Goal: Task Accomplishment & Management: Complete application form

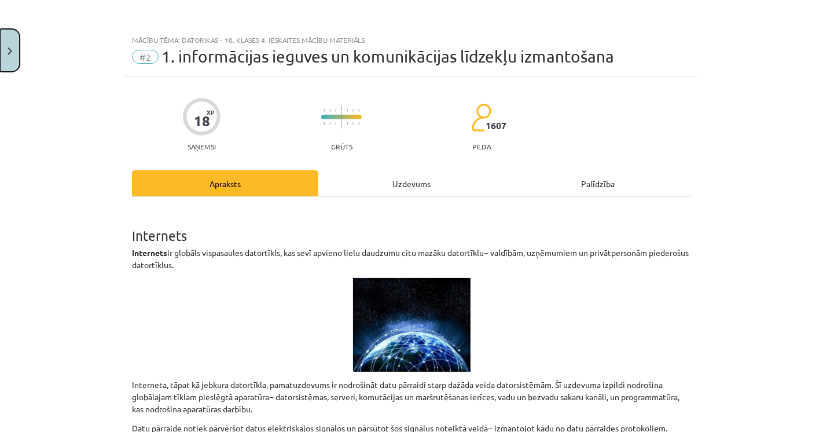
click at [2, 53] on button "Close" at bounding box center [10, 50] width 20 height 43
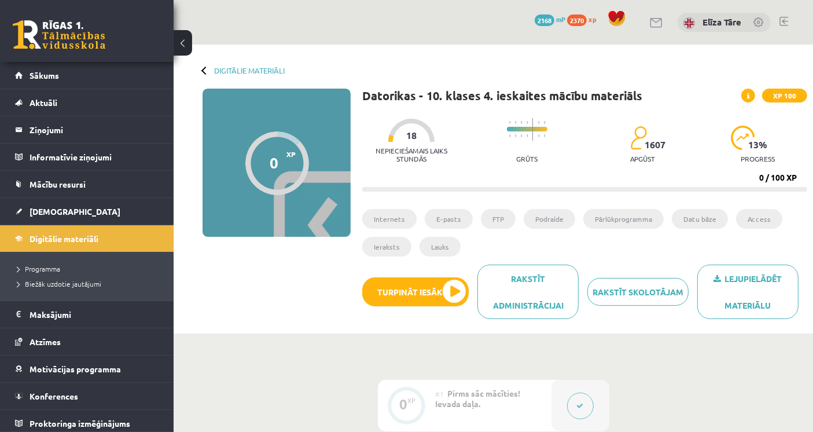
click at [773, 92] on span "XP 100" at bounding box center [784, 96] width 45 height 14
click at [755, 97] on span at bounding box center [748, 96] width 14 height 14
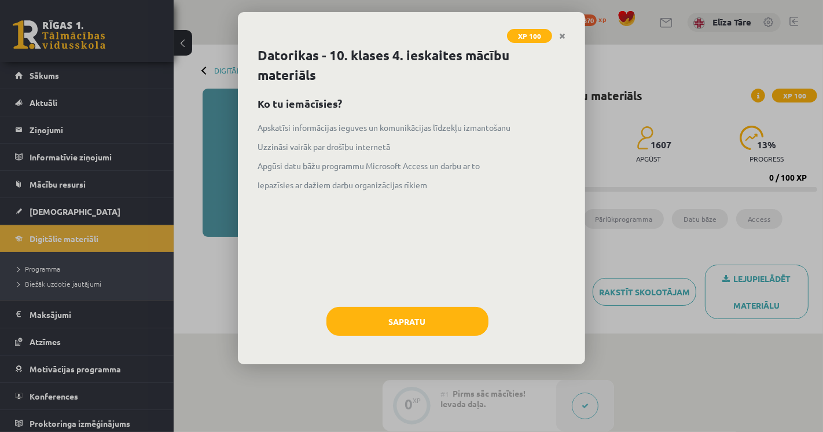
click at [755, 97] on div "XP 100 Datorikas - 10. klases 4. ieskaites mācību materiāls Ko tu iemācīsies? A…" at bounding box center [411, 216] width 823 height 432
drag, startPoint x: 750, startPoint y: 81, endPoint x: 613, endPoint y: 62, distance: 137.9
click at [738, 81] on div "XP 100 Datorikas - 10. klases 4. ieskaites mācību materiāls Ko tu iemācīsies? A…" at bounding box center [411, 216] width 823 height 432
click at [559, 20] on div "XP 100" at bounding box center [411, 29] width 347 height 34
click at [561, 29] on link "Close" at bounding box center [562, 36] width 20 height 23
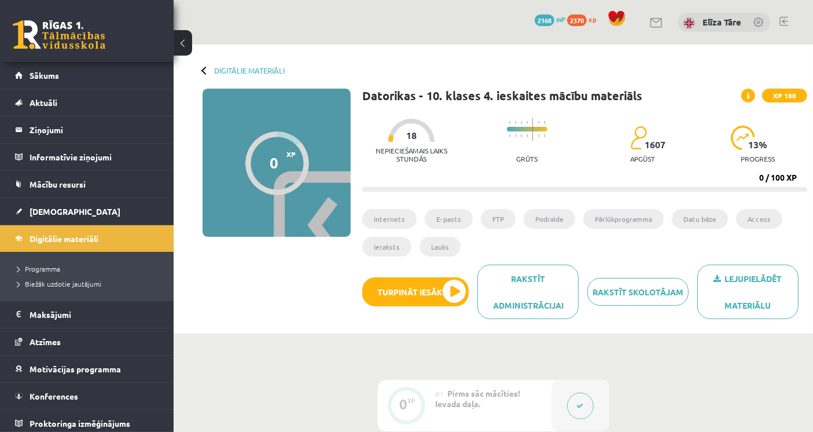
click at [231, 75] on div "Digitālie materiāli 0 XP XP 100 0 / 100 XP Datorikas - 10. klases 4. ieskaites …" at bounding box center [493, 189] width 639 height 289
click at [233, 72] on link "Digitālie materiāli" at bounding box center [249, 70] width 71 height 9
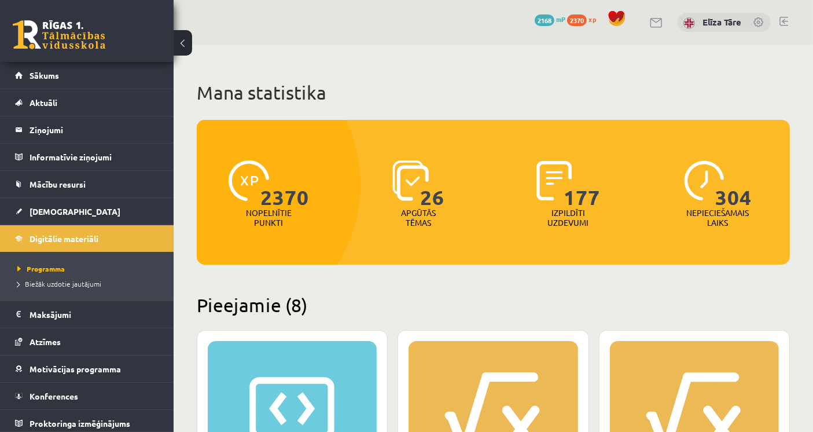
click at [568, 103] on h1 "Mana statistika" at bounding box center [493, 92] width 593 height 23
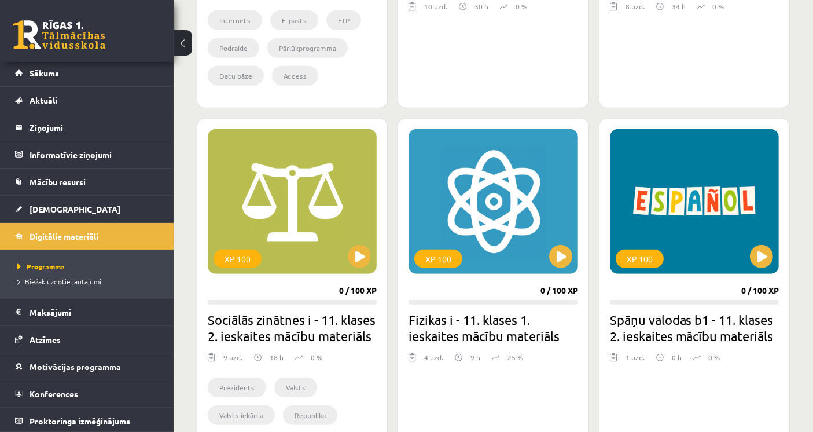
scroll to position [3970, 0]
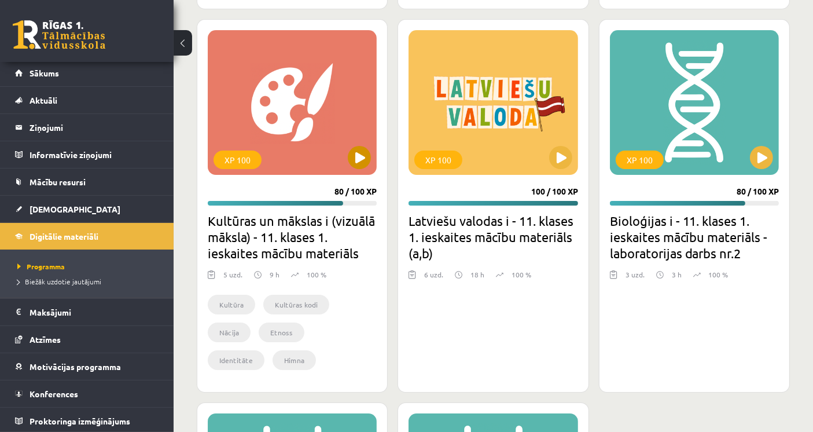
click at [278, 123] on div "XP 100" at bounding box center [292, 102] width 169 height 145
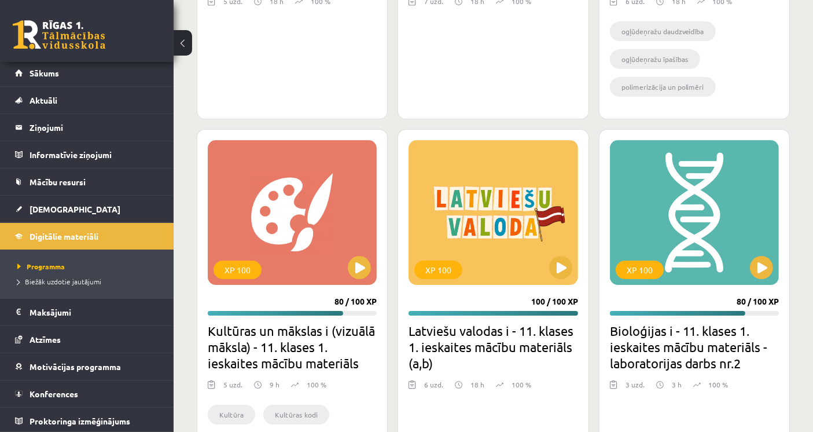
scroll to position [3842, 0]
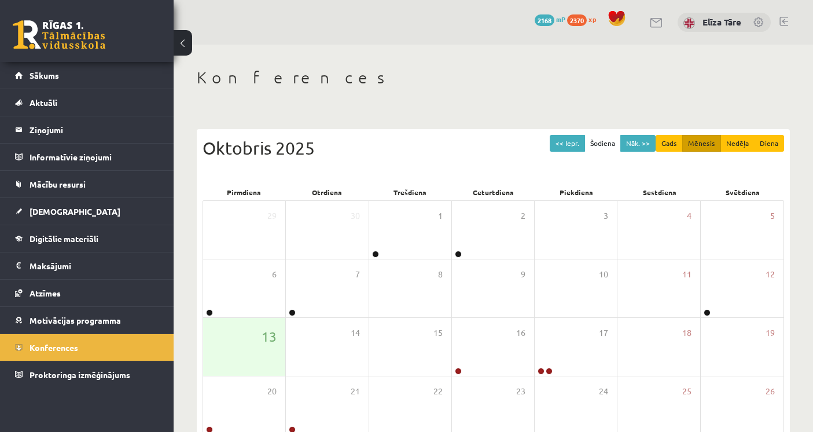
scroll to position [120, 0]
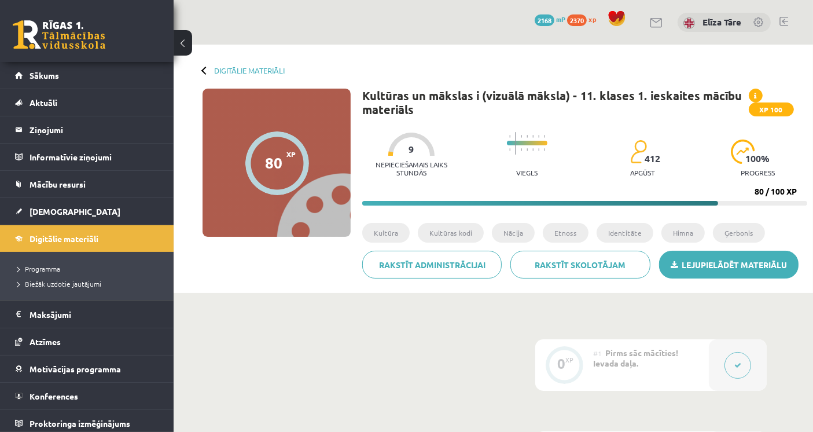
click at [714, 262] on link "Lejupielādēt materiālu" at bounding box center [728, 265] width 139 height 28
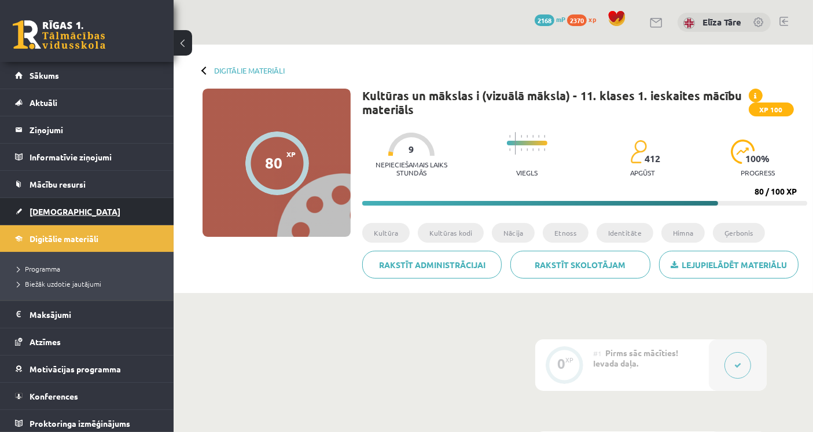
click at [51, 206] on span "[DEMOGRAPHIC_DATA]" at bounding box center [75, 211] width 91 height 10
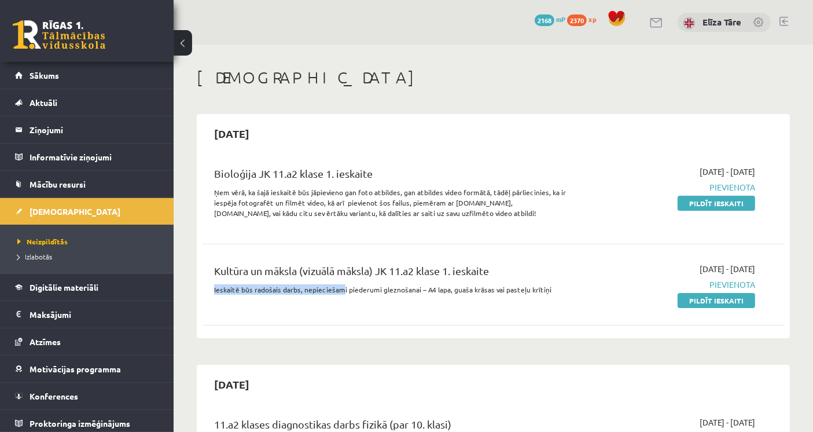
drag, startPoint x: 215, startPoint y: 288, endPoint x: 345, endPoint y: 285, distance: 130.2
click at [342, 285] on div "Kultūra un māksla (vizuālā māksla) JK 11.a2 klase 1. ieskaite Ieskaitē būs rado…" at bounding box center [391, 284] width 372 height 43
drag, startPoint x: 406, startPoint y: 285, endPoint x: 413, endPoint y: 286, distance: 7.6
click at [410, 286] on p "Ieskaitē būs radošais darbs, nepieciešami piederumi gleznošanai – A4 lapa, guaš…" at bounding box center [391, 289] width 355 height 10
drag, startPoint x: 448, startPoint y: 291, endPoint x: 472, endPoint y: 292, distance: 23.7
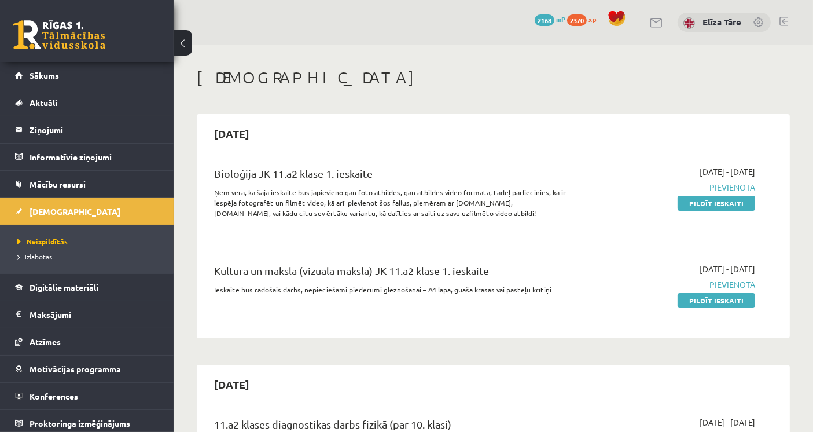
click at [450, 292] on p "Ieskaitē būs radošais darbs, nepieciešami piederumi gleznošanai – A4 lapa, guaš…" at bounding box center [391, 289] width 355 height 10
drag, startPoint x: 476, startPoint y: 292, endPoint x: 491, endPoint y: 292, distance: 15.1
click at [479, 292] on p "Ieskaitē būs radošais darbs, nepieciešami piederumi gleznošanai – A4 lapa, guaš…" at bounding box center [391, 289] width 355 height 10
click at [493, 293] on p "Ieskaitē būs radošais darbs, nepieciešami piederumi gleznošanai – A4 lapa, guaš…" at bounding box center [391, 289] width 355 height 10
drag, startPoint x: 700, startPoint y: 304, endPoint x: 483, endPoint y: 75, distance: 315.6
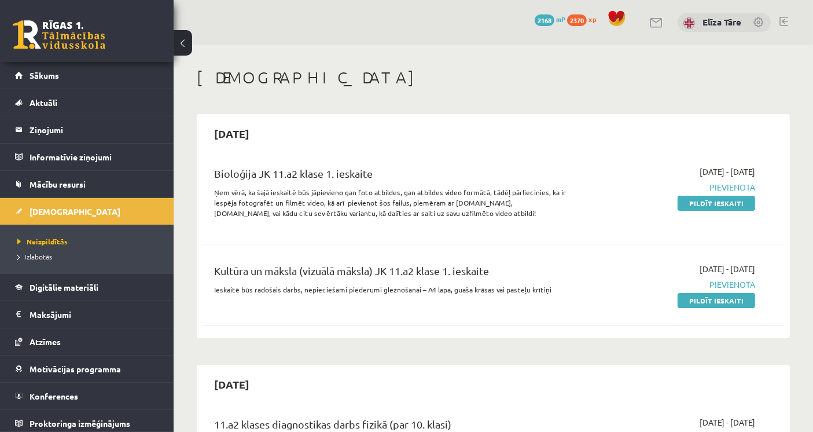
click at [700, 304] on link "Pildīt ieskaiti" at bounding box center [717, 300] width 78 height 15
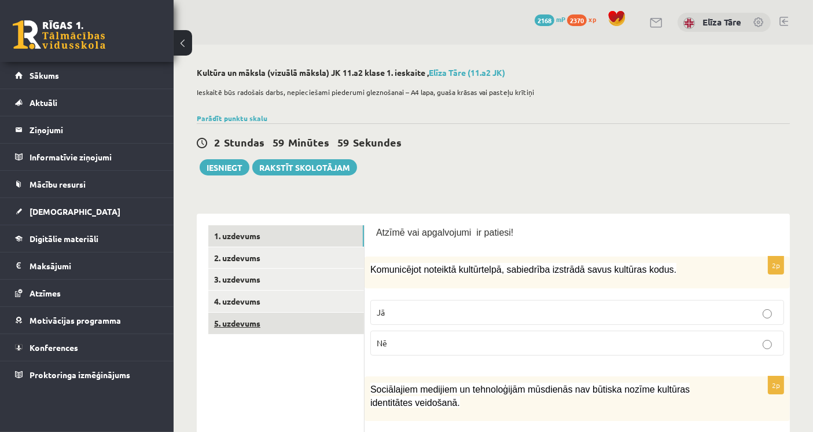
click at [304, 321] on link "5. uzdevums" at bounding box center [286, 322] width 156 height 21
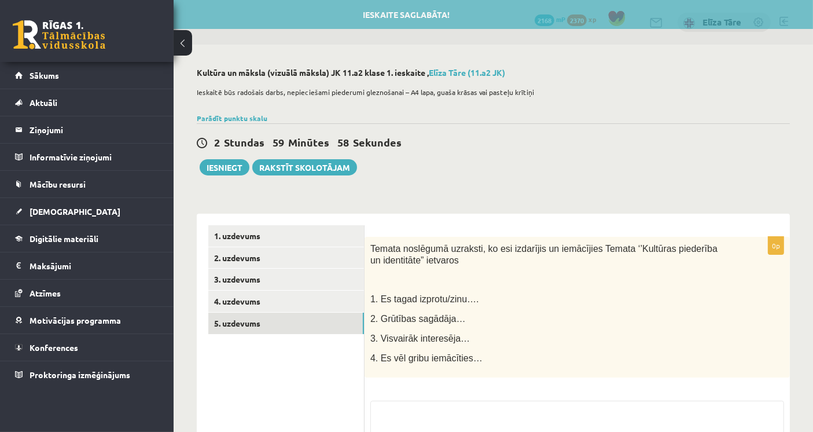
click at [531, 192] on div "**********" at bounding box center [493, 303] width 639 height 516
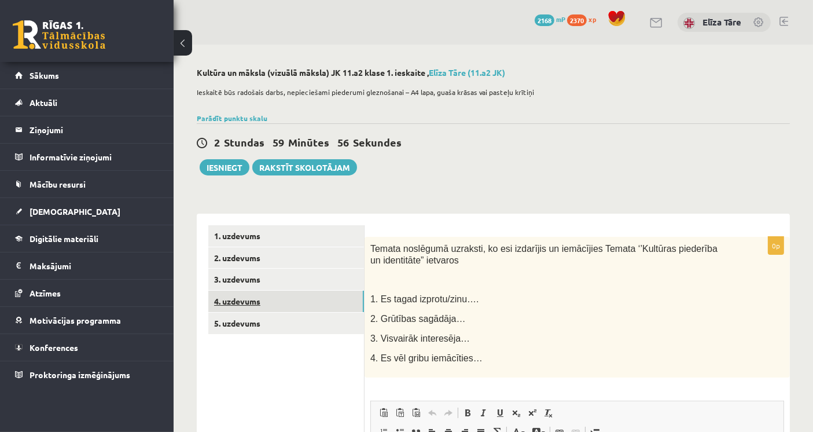
click at [321, 306] on link "4. uzdevums" at bounding box center [286, 300] width 156 height 21
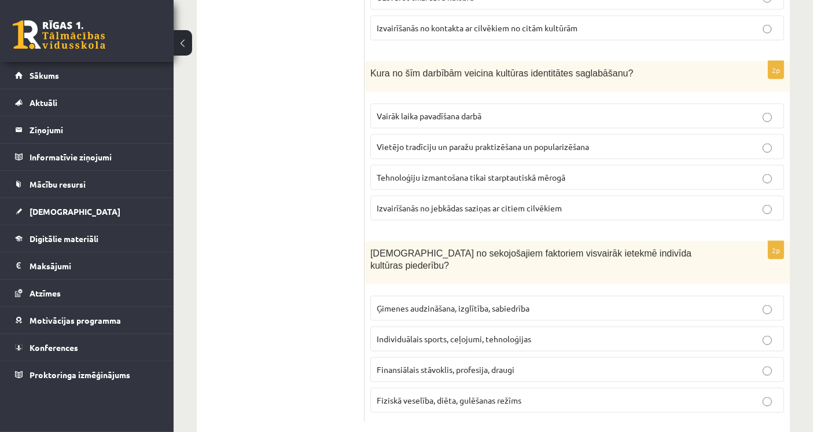
scroll to position [155, 0]
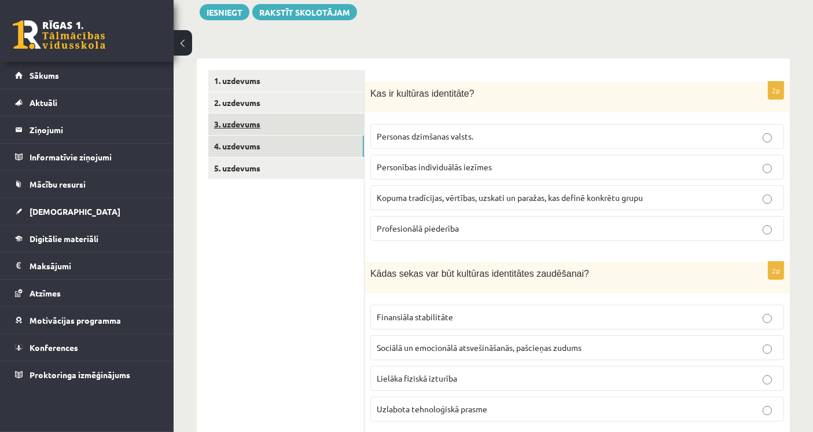
click at [301, 125] on link "3. uzdevums" at bounding box center [286, 123] width 156 height 21
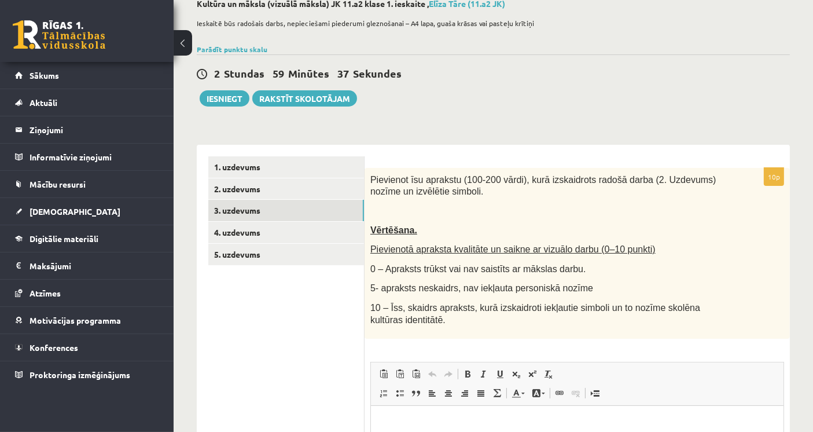
scroll to position [51, 0]
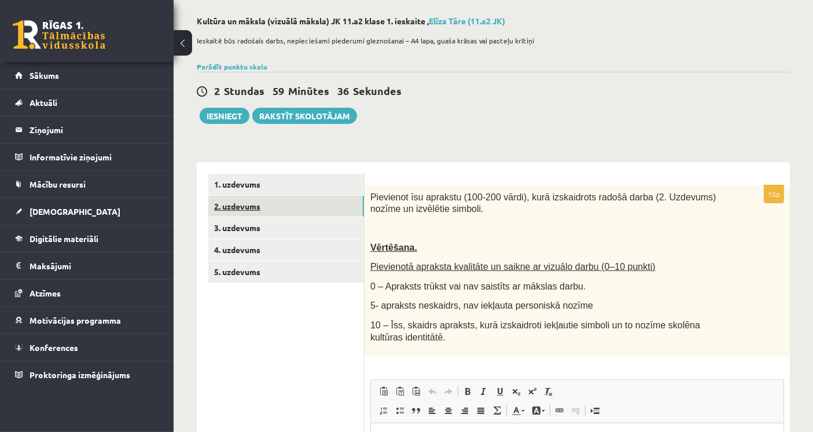
click at [351, 205] on link "2. uzdevums" at bounding box center [286, 206] width 156 height 21
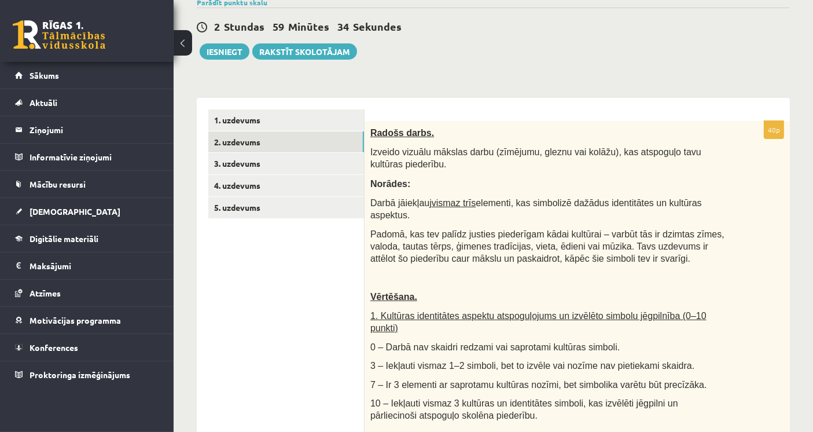
scroll to position [0, 0]
click at [641, 174] on div "Radošs darbs. Izveido vizuālu mākslas darbu (zīmējumu, gleznu vai kolāžu), kas …" at bounding box center [577, 430] width 425 height 619
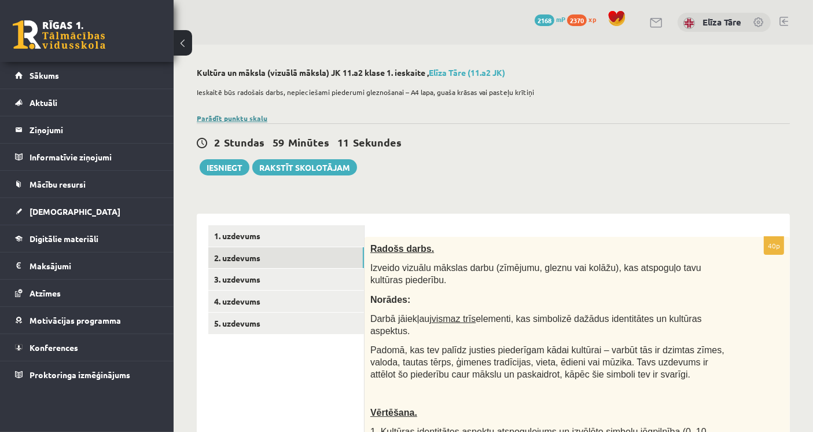
click at [255, 118] on link "Parādīt punktu skalu" at bounding box center [232, 117] width 71 height 9
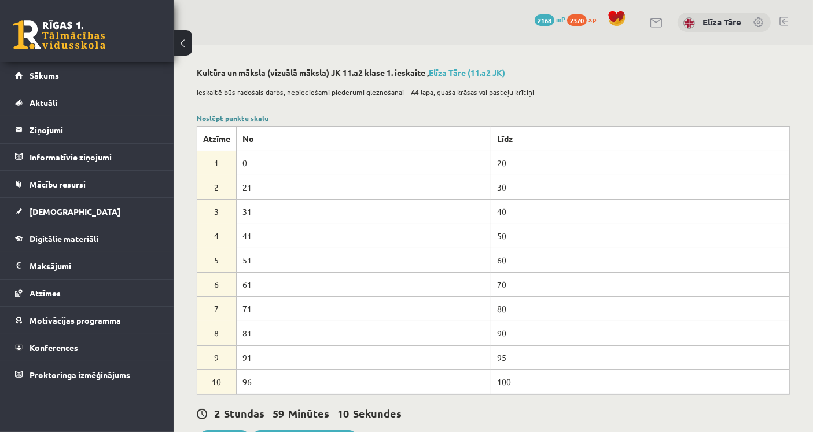
click at [255, 118] on link "Noslēpt punktu skalu" at bounding box center [233, 117] width 72 height 9
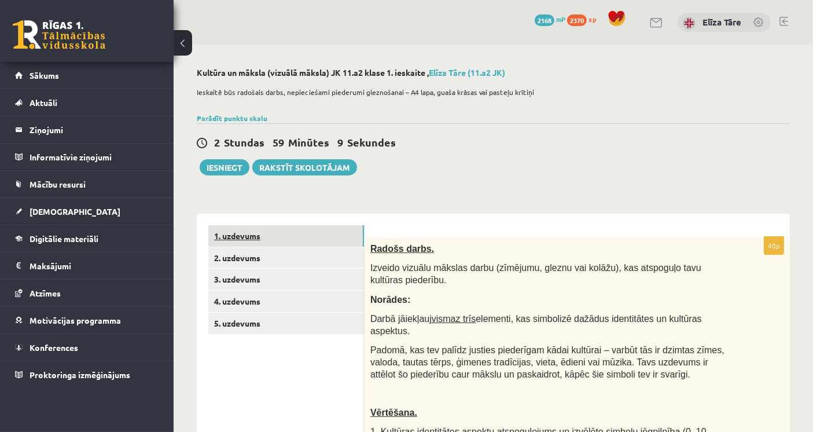
click at [293, 237] on link "1. uzdevums" at bounding box center [286, 235] width 156 height 21
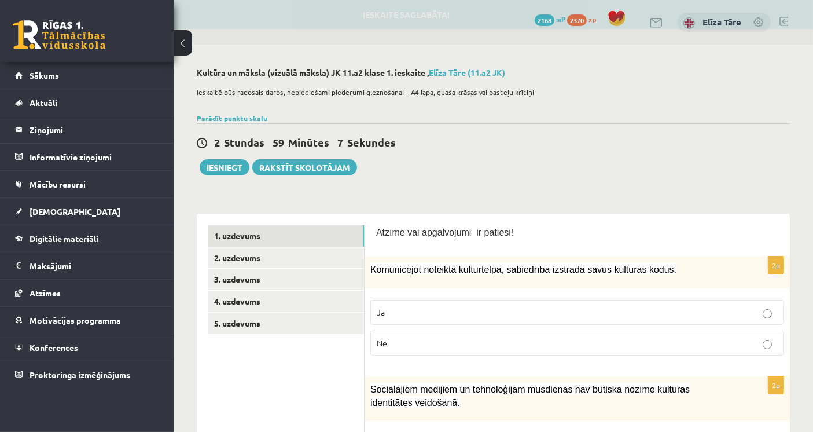
click at [642, 154] on div "2 Stundas 59 Minūtes 7 Sekundes Ieskaite saglabāta! Iesniegt Rakstīt skolotājam" at bounding box center [493, 149] width 593 height 52
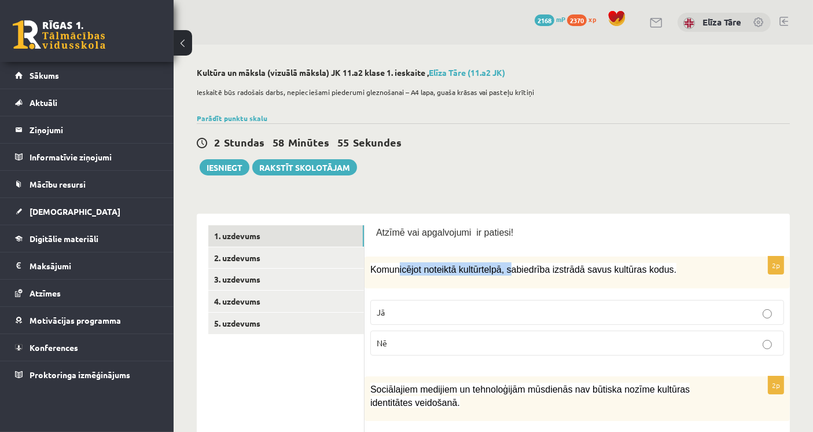
drag, startPoint x: 411, startPoint y: 273, endPoint x: 503, endPoint y: 274, distance: 92.6
click at [503, 274] on span "Komunicējot noteiktā kultūrtelpā, sabiedrība izstrādā savus kultūras kodus." at bounding box center [523, 269] width 306 height 10
click at [512, 272] on span "Komunicējot noteiktā kultūrtelpā, sabiedrība izstrādā savus kultūras kodus." at bounding box center [523, 269] width 306 height 10
click at [496, 307] on p "Jā" at bounding box center [577, 312] width 401 height 12
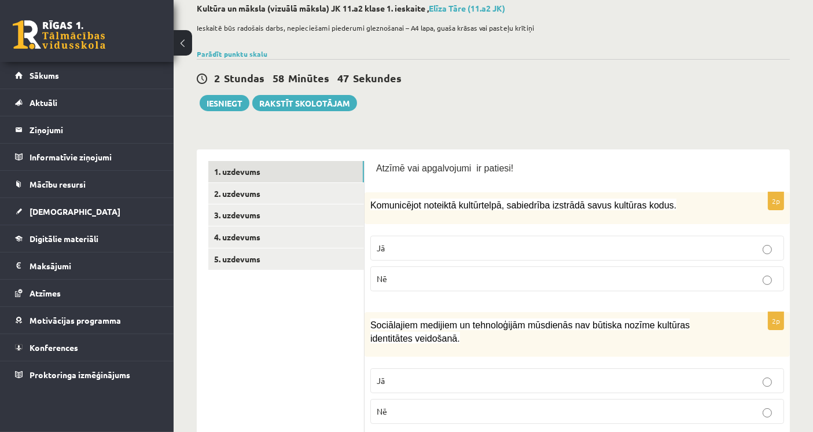
click at [434, 412] on p "Nē" at bounding box center [577, 411] width 401 height 12
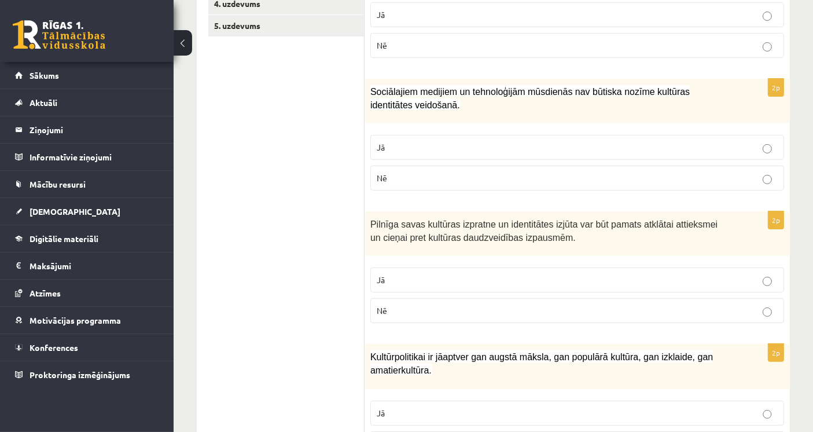
scroll to position [321, 0]
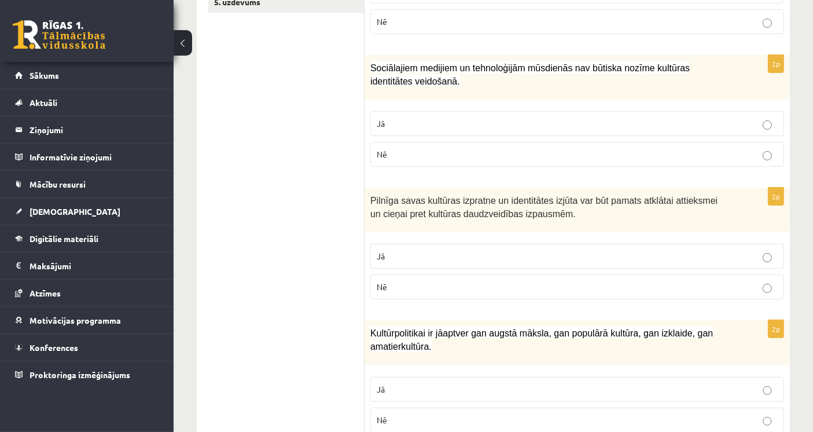
click at [403, 255] on p "Jā" at bounding box center [577, 256] width 401 height 12
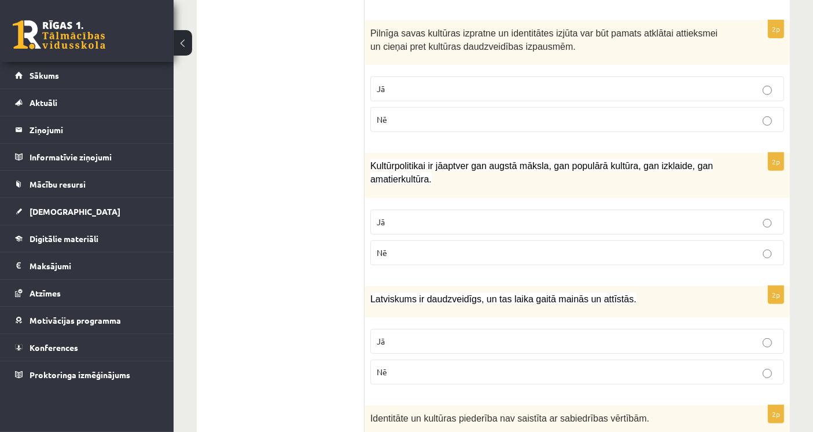
scroll to position [514, 0]
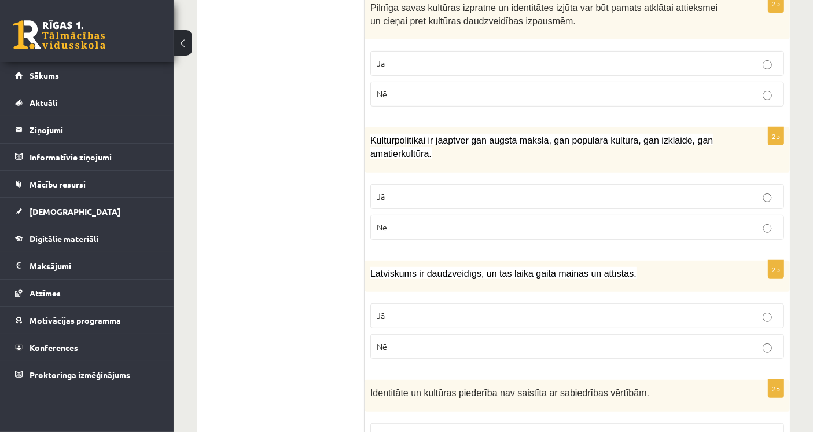
click at [377, 191] on span "Jā" at bounding box center [381, 196] width 8 height 10
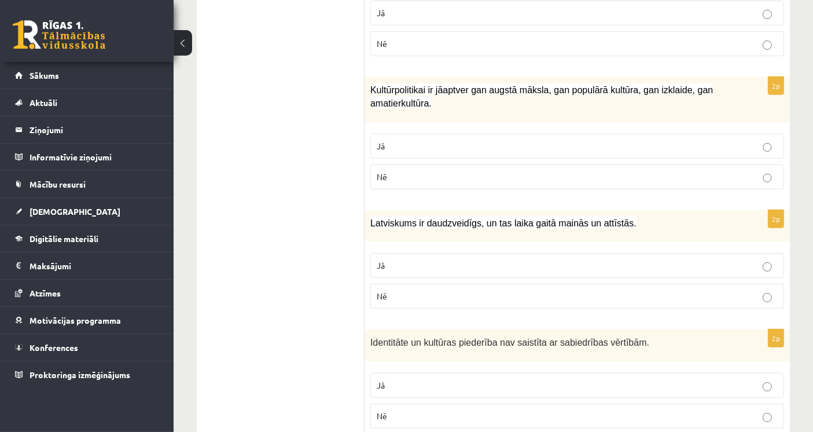
scroll to position [643, 0]
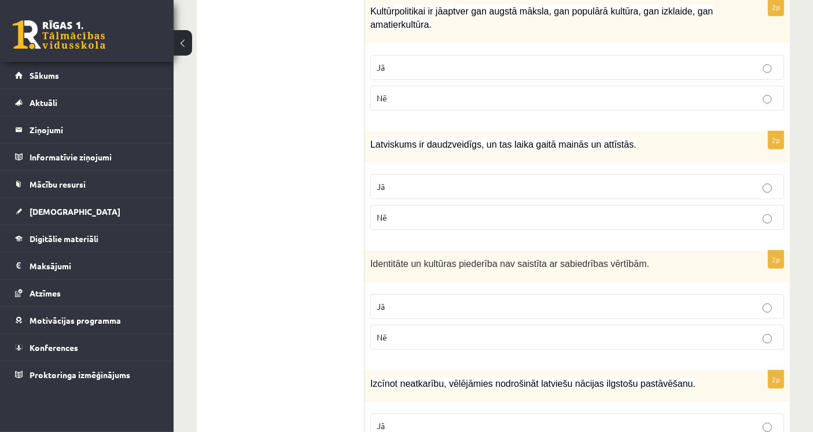
click at [403, 181] on p "Jā" at bounding box center [577, 187] width 401 height 12
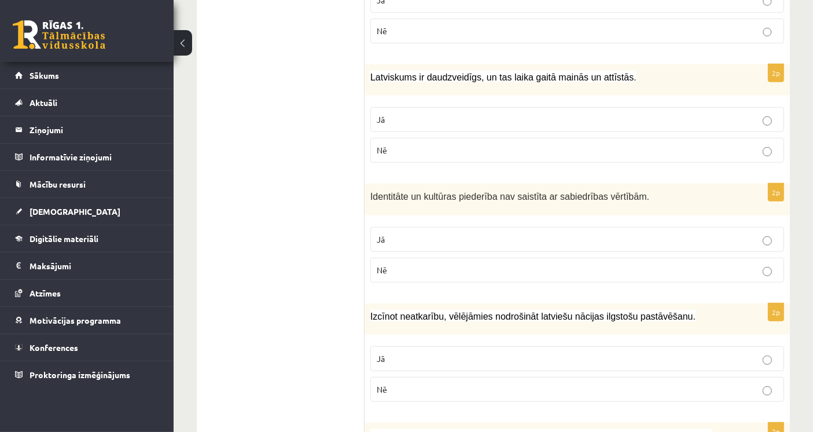
scroll to position [771, 0]
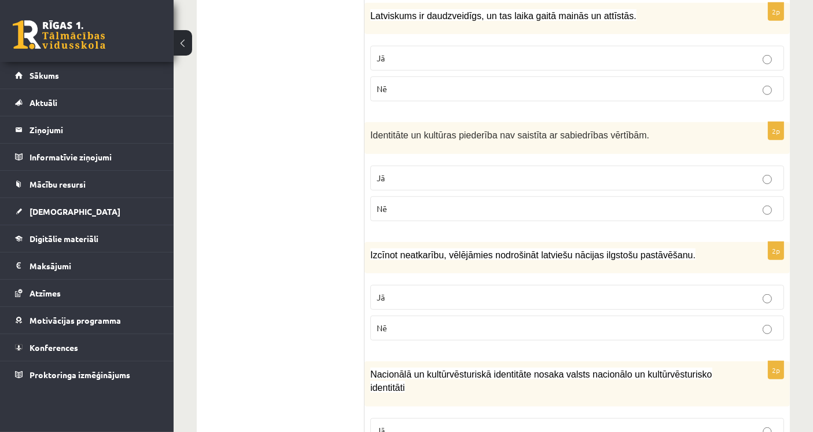
click at [398, 203] on p "Nē" at bounding box center [577, 209] width 401 height 12
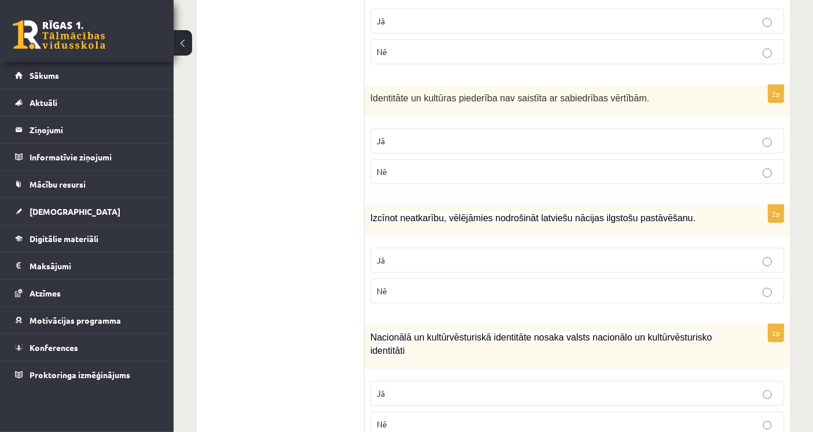
scroll to position [836, 0]
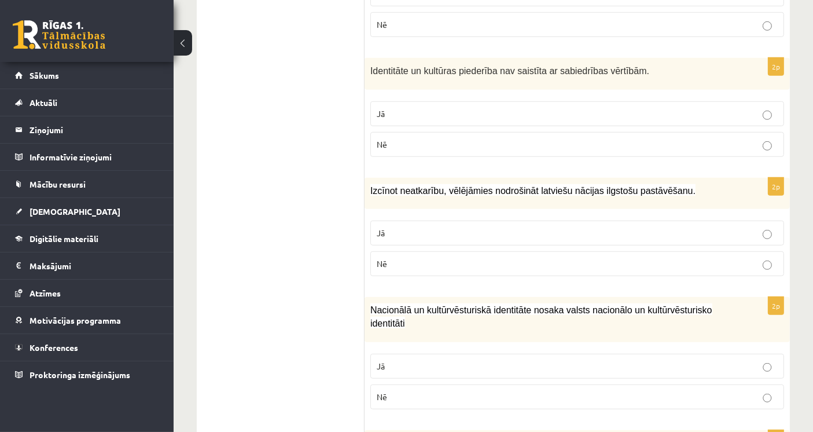
click at [418, 215] on fieldset "Jā Nē" at bounding box center [577, 247] width 414 height 65
click at [420, 220] on label "Jā" at bounding box center [577, 232] width 414 height 25
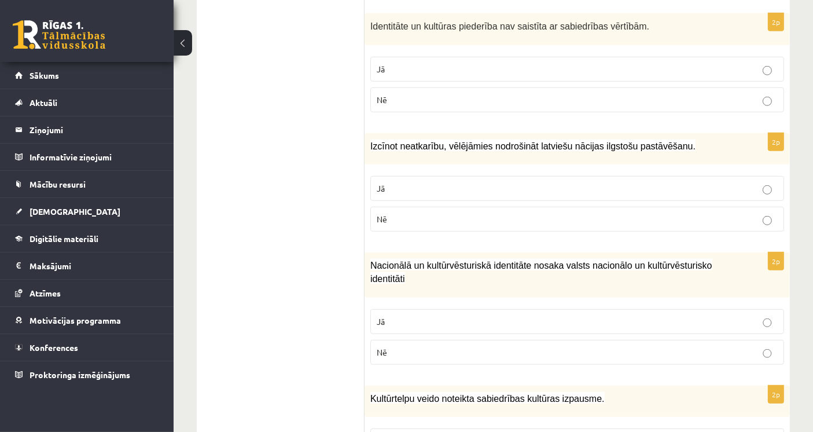
scroll to position [900, 0]
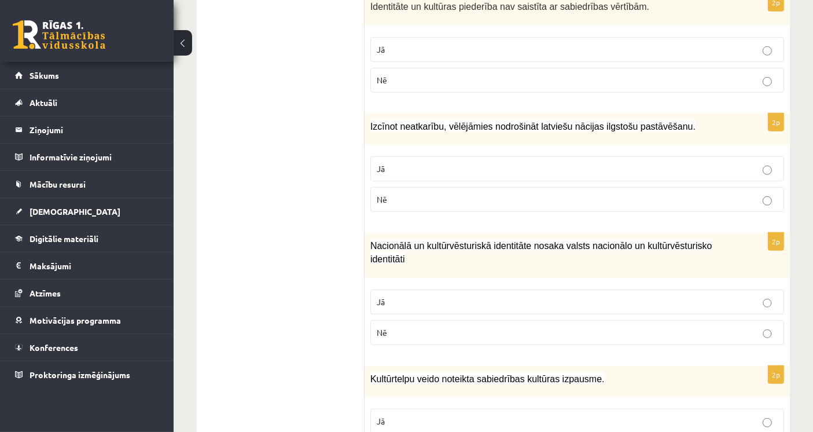
click at [434, 296] on p "Jā" at bounding box center [577, 302] width 401 height 12
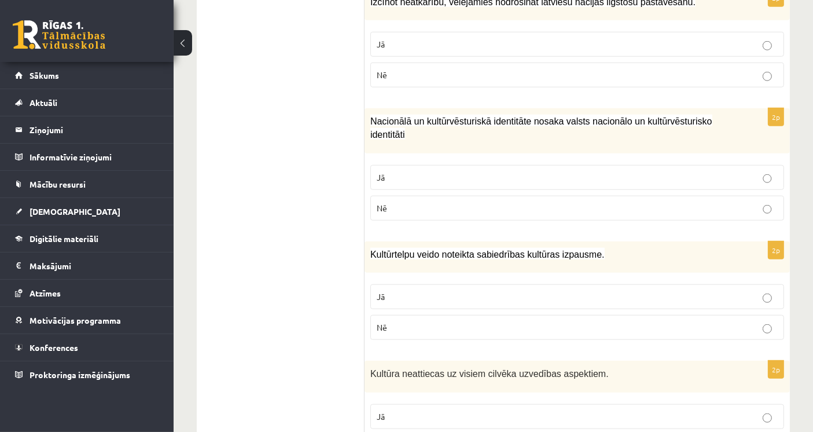
scroll to position [1028, 0]
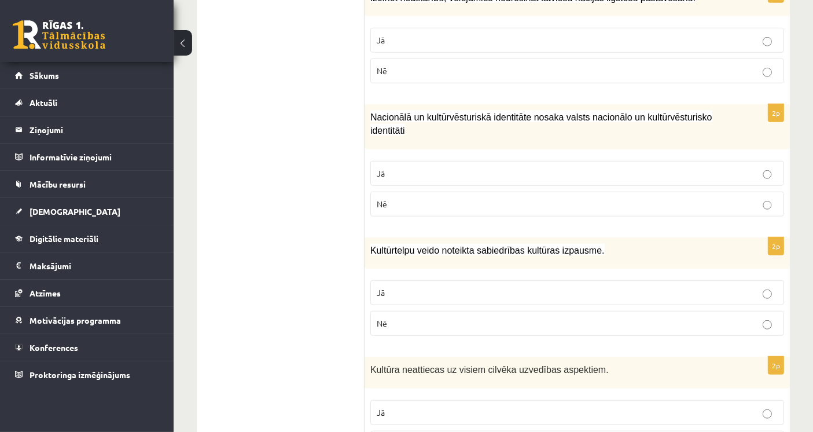
click at [447, 286] on p "Jā" at bounding box center [577, 292] width 401 height 12
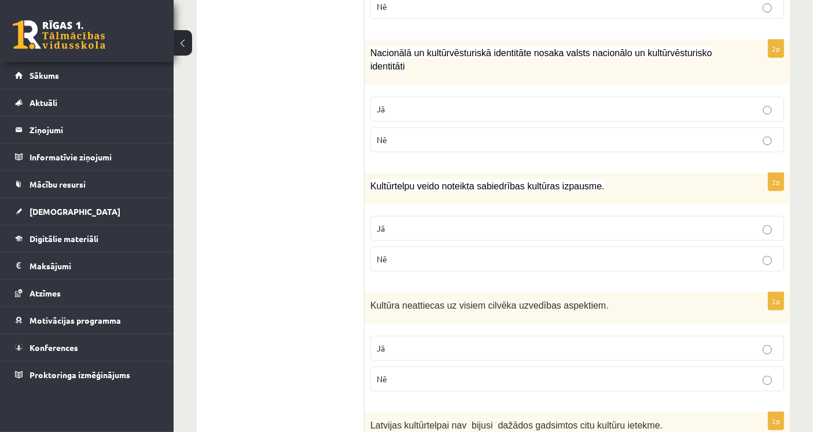
scroll to position [1157, 0]
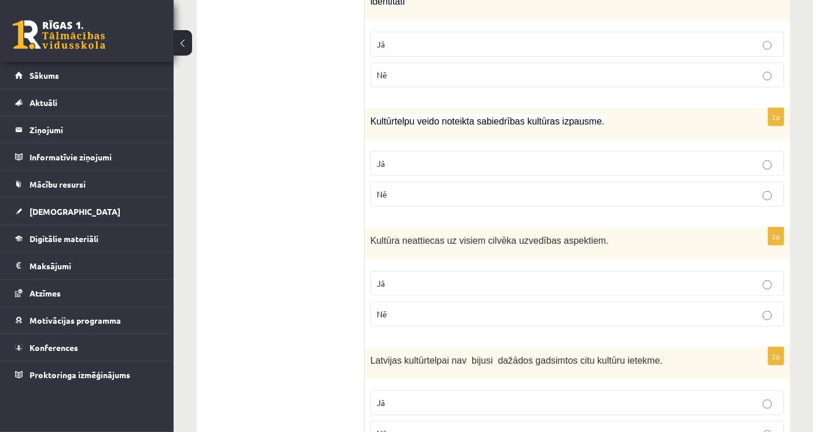
click at [390, 277] on p "Jā" at bounding box center [577, 283] width 401 height 12
click at [431, 301] on label "Nē" at bounding box center [577, 313] width 414 height 25
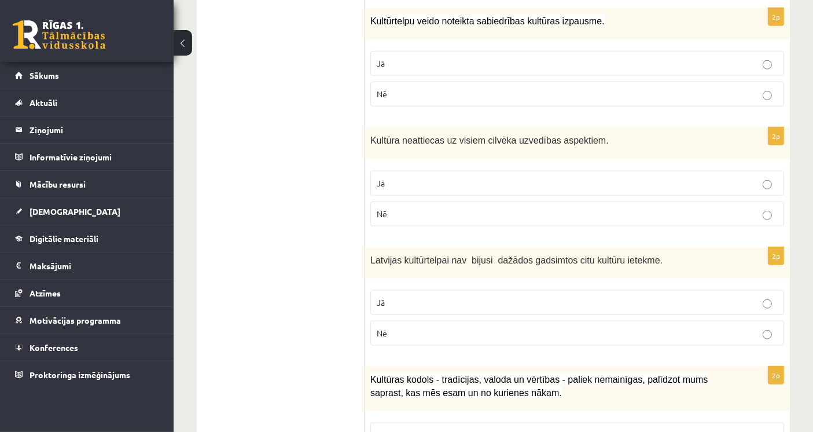
scroll to position [1286, 0]
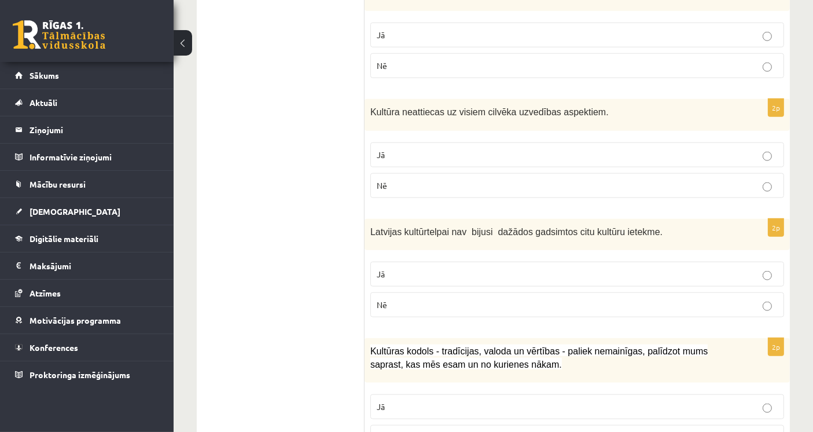
click at [400, 299] on p "Nē" at bounding box center [577, 305] width 401 height 12
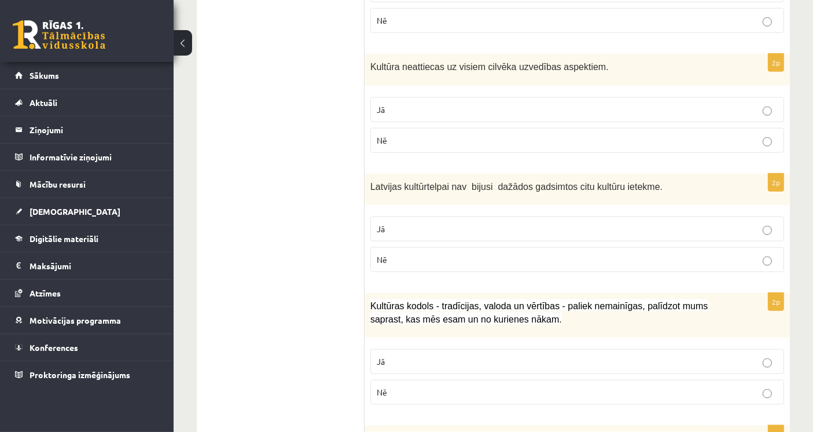
scroll to position [1350, 0]
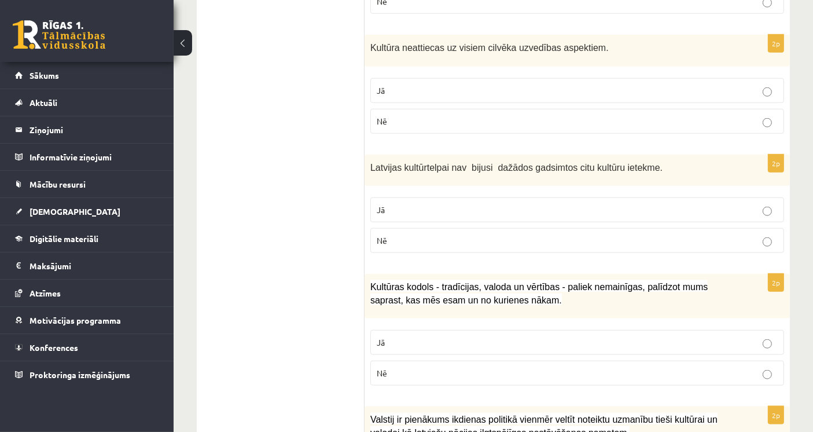
click at [411, 336] on p "Jā" at bounding box center [577, 342] width 401 height 12
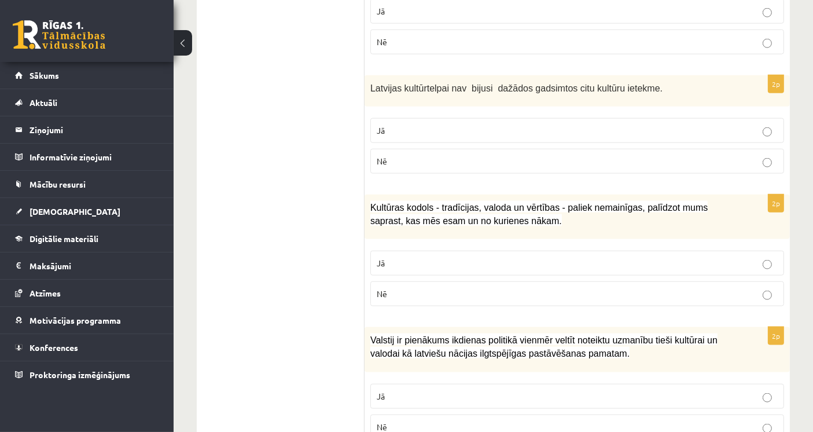
scroll to position [1478, 0]
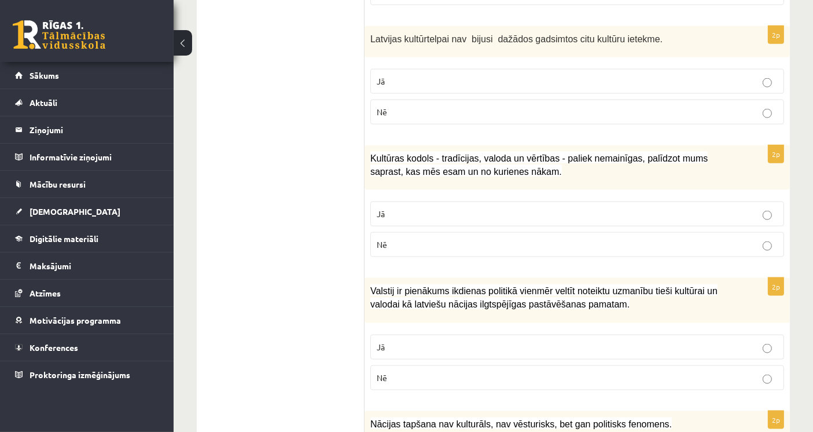
click at [395, 238] on p "Nē" at bounding box center [577, 244] width 401 height 12
click at [387, 208] on p "Jā" at bounding box center [577, 214] width 401 height 12
click at [452, 341] on p "Jā" at bounding box center [577, 347] width 401 height 12
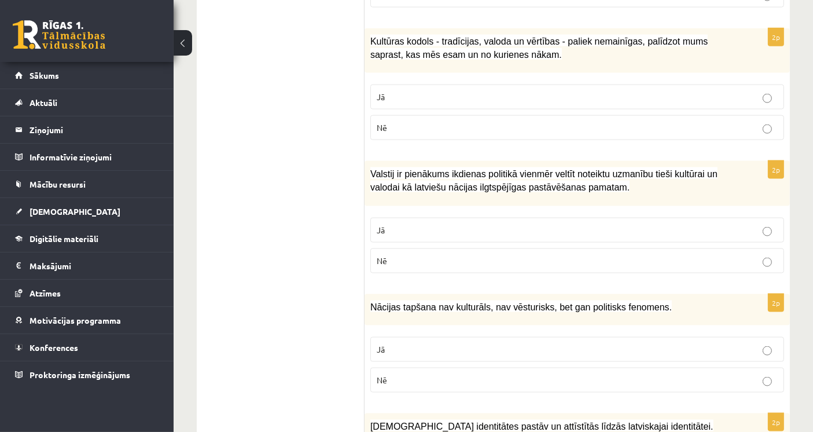
scroll to position [1607, 0]
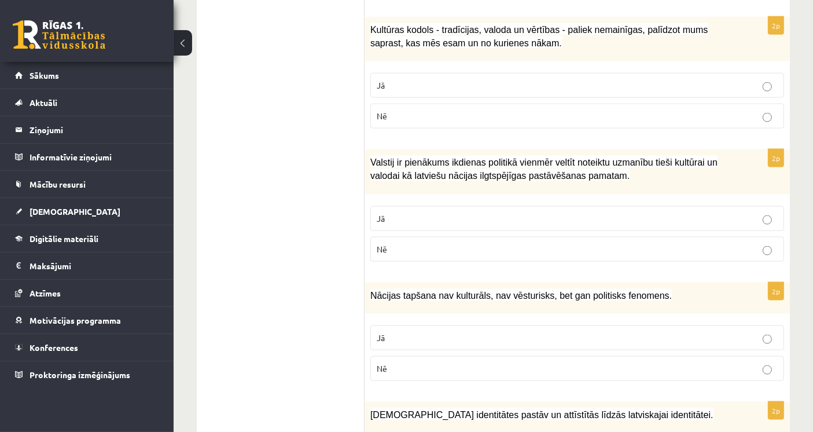
click at [411, 362] on p "Nē" at bounding box center [577, 368] width 401 height 12
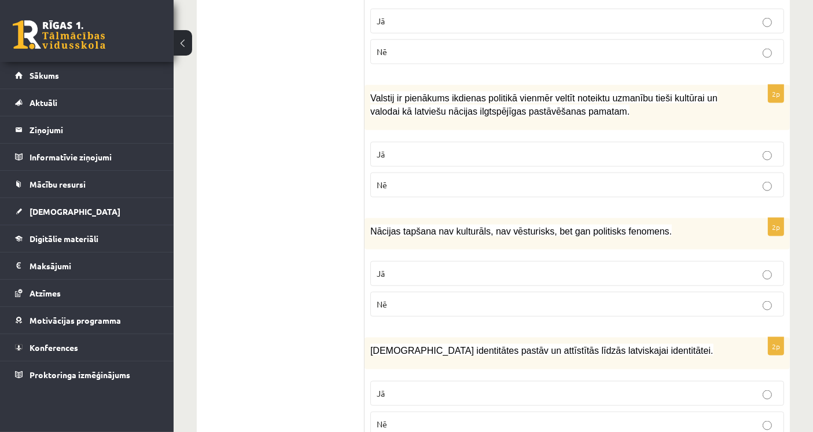
scroll to position [1694, 0]
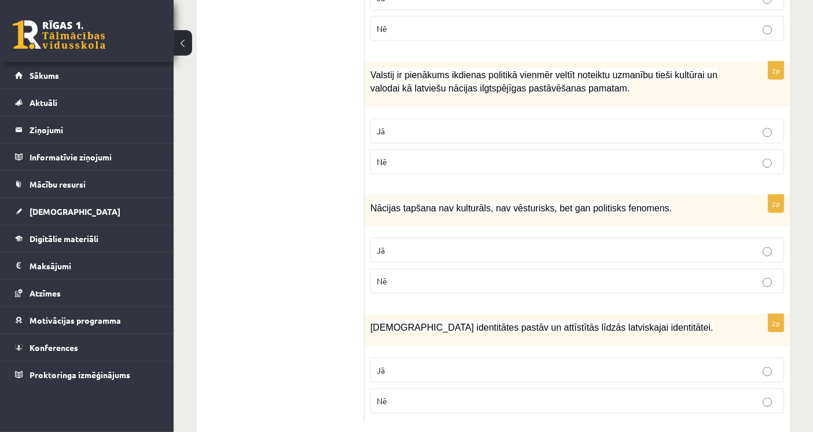
click at [475, 364] on p "Jā" at bounding box center [577, 370] width 401 height 12
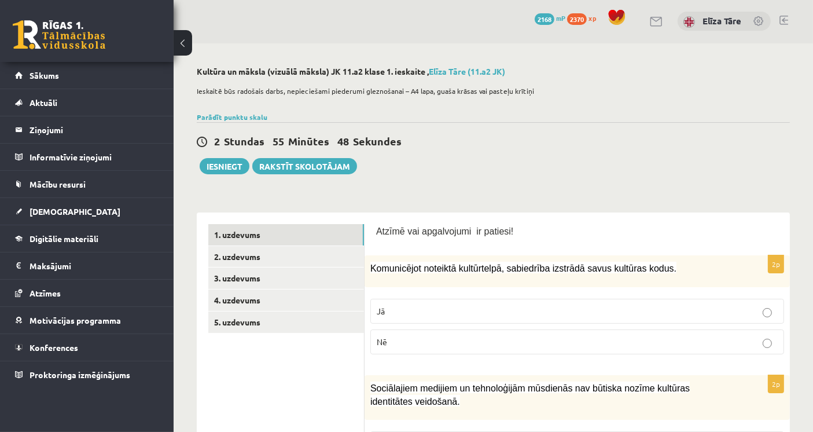
scroll to position [0, 0]
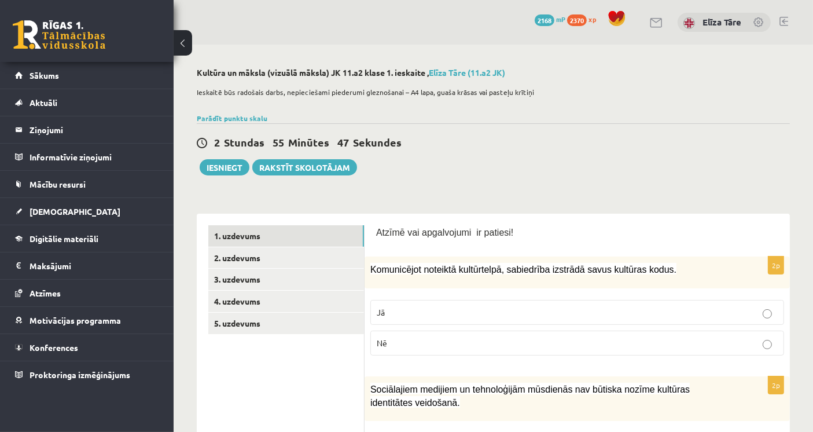
click at [323, 259] on link "2. uzdevums" at bounding box center [286, 257] width 156 height 21
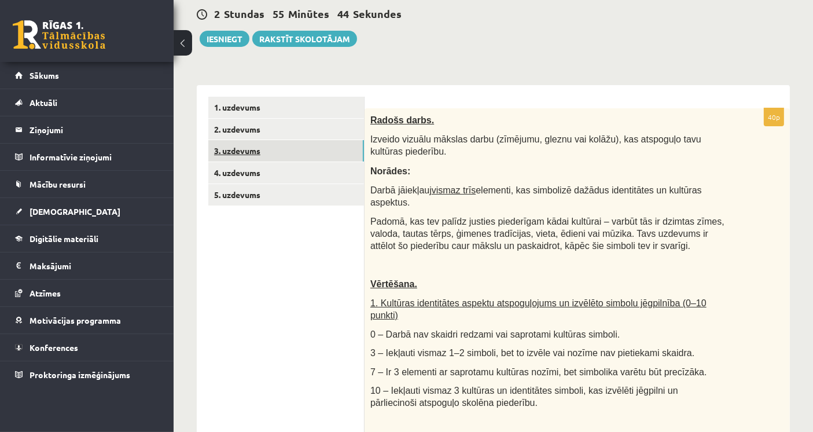
click at [312, 149] on link "3. uzdevums" at bounding box center [286, 150] width 156 height 21
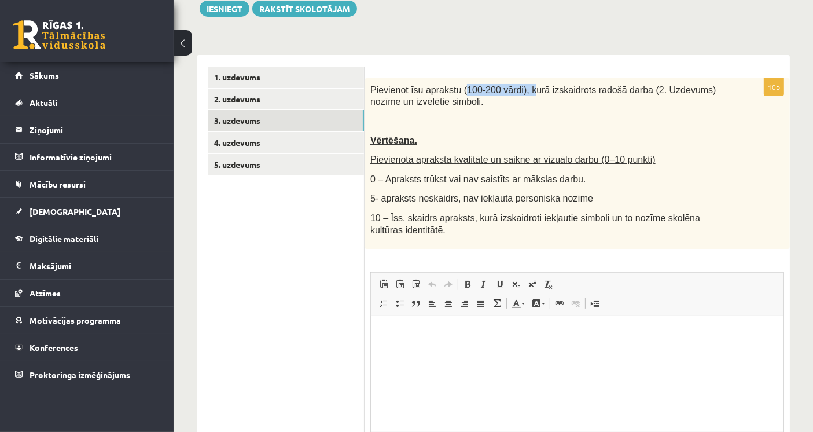
drag, startPoint x: 458, startPoint y: 86, endPoint x: 521, endPoint y: 93, distance: 63.5
click at [521, 93] on span "Pievienot īsu aprakstu (100-200 vārdi), kurā izskaidrots radošā darba (2. Uzdev…" at bounding box center [543, 96] width 346 height 22
click at [501, 117] on p at bounding box center [548, 121] width 356 height 12
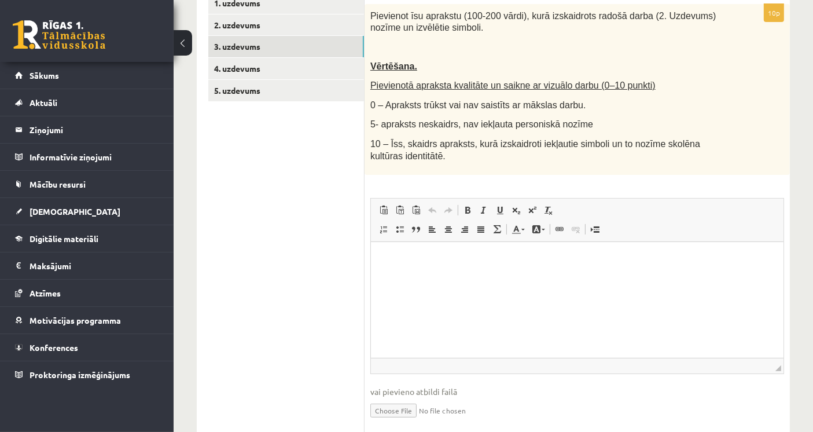
scroll to position [16, 0]
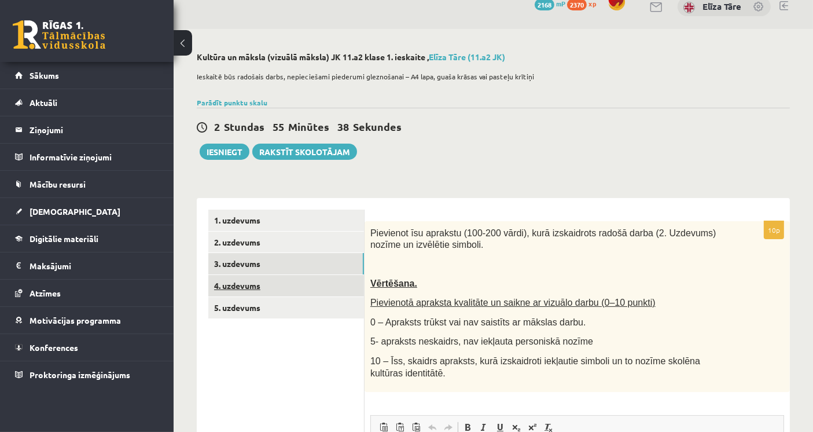
click at [314, 281] on link "4. uzdevums" at bounding box center [286, 285] width 156 height 21
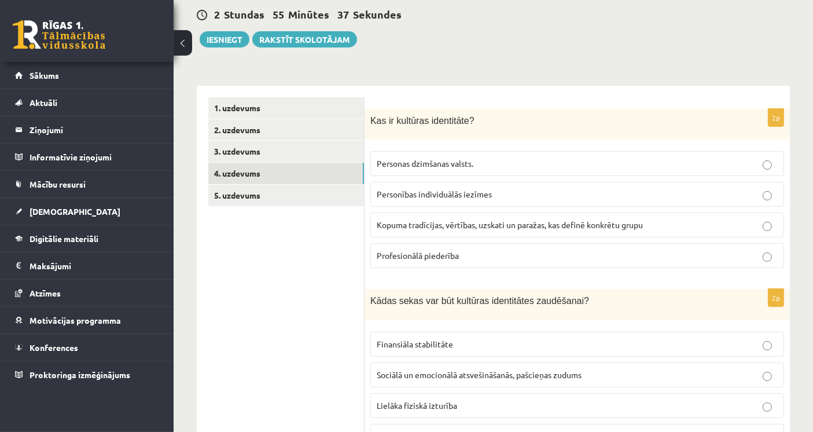
scroll to position [144, 0]
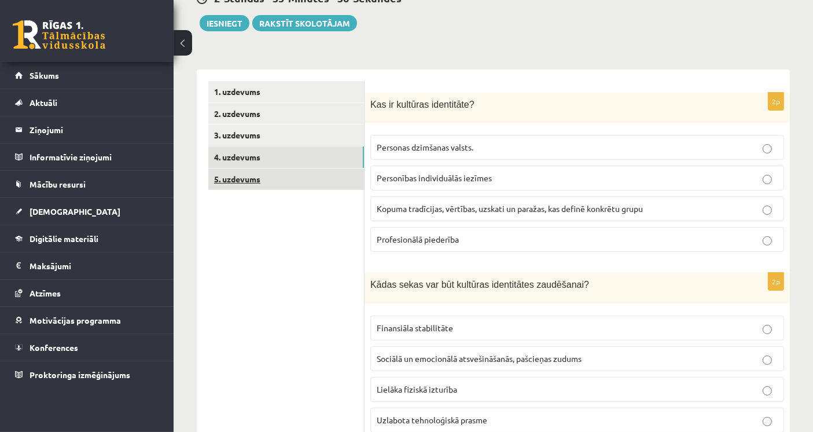
click at [327, 182] on link "5. uzdevums" at bounding box center [286, 178] width 156 height 21
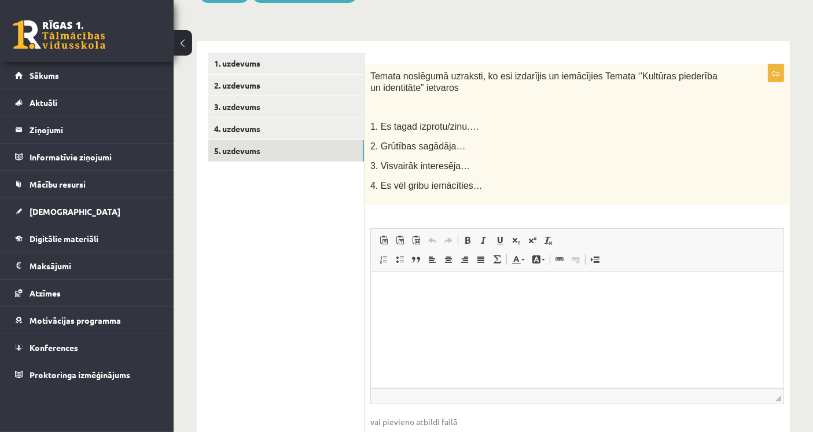
scroll to position [193, 0]
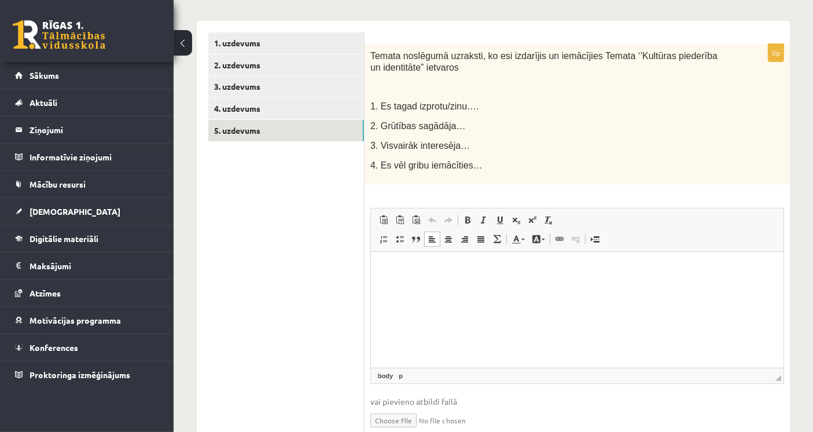
click at [464, 273] on p "Editor, wiswyg-editor-user-answer-47433957820180" at bounding box center [576, 269] width 389 height 12
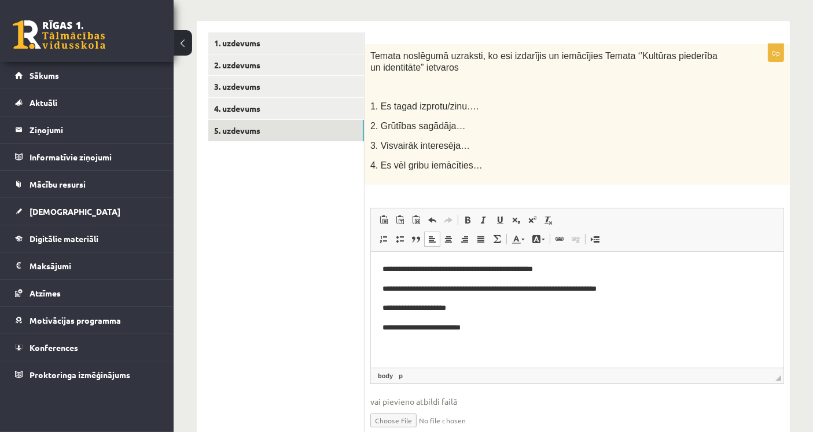
click at [621, 153] on div "Temata noslēgumā uzraksti, ko esi izdarījis un iemācījies Temata ‘’Kultūras pie…" at bounding box center [577, 114] width 425 height 141
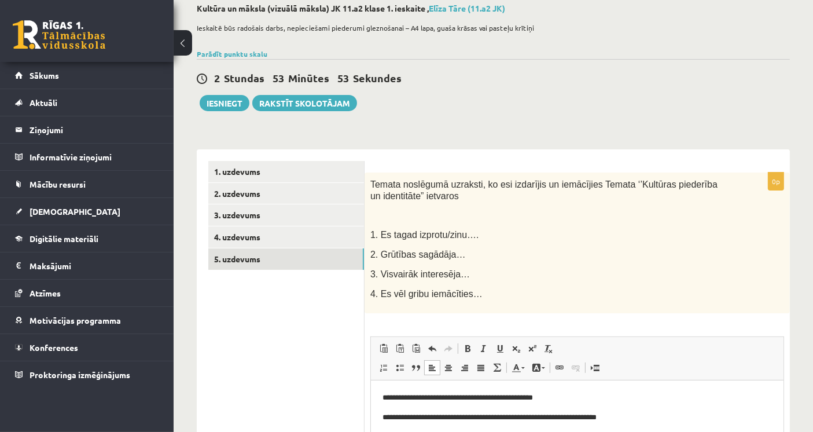
scroll to position [64, 0]
click at [290, 216] on link "3. uzdevums" at bounding box center [286, 214] width 156 height 21
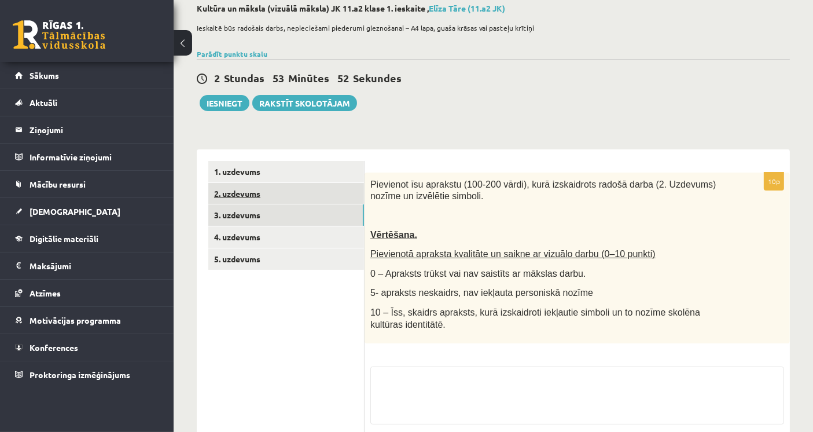
click at [287, 197] on link "2. uzdevums" at bounding box center [286, 193] width 156 height 21
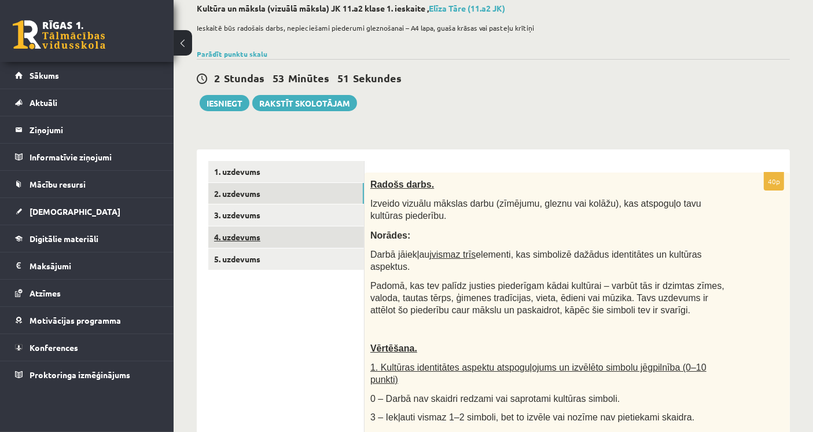
click at [321, 226] on link "4. uzdevums" at bounding box center [286, 236] width 156 height 21
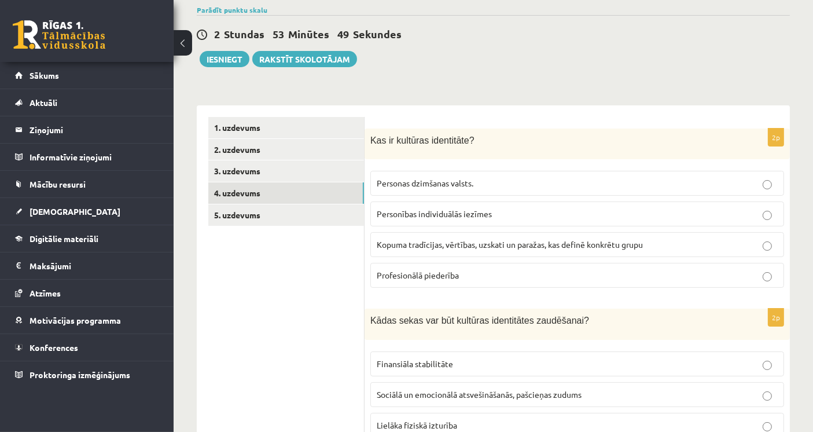
scroll to position [128, 0]
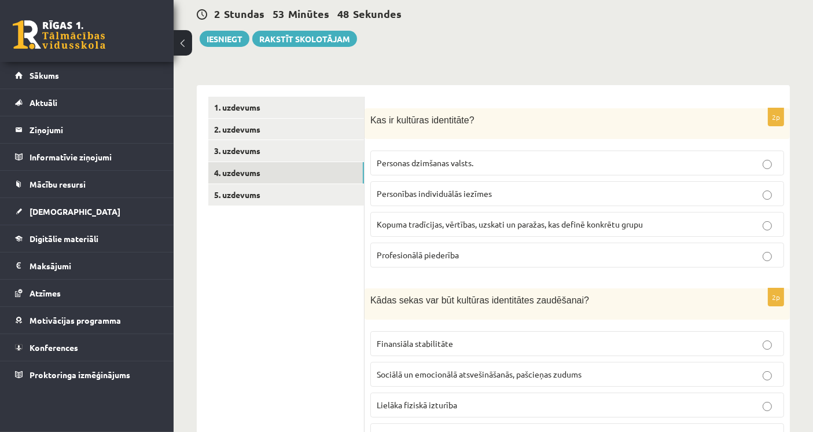
click at [503, 215] on label "Kopuma tradīcijas, vērtības, uzskati un paražas, kas definē konkrētu grupu" at bounding box center [577, 224] width 414 height 25
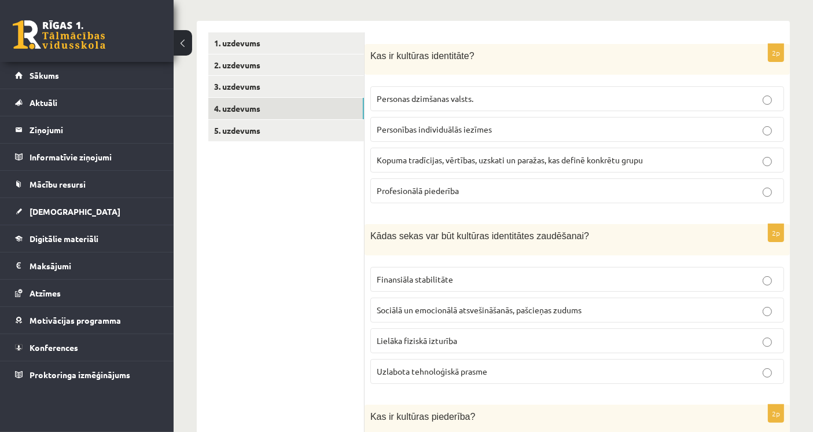
scroll to position [321, 0]
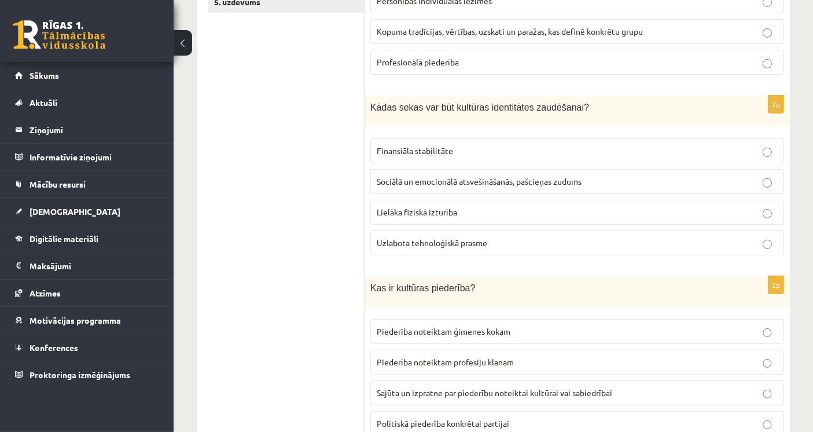
click at [414, 184] on p "Sociālā un emocionālā atsvešināšanās, pašcieņas zudums" at bounding box center [577, 181] width 401 height 12
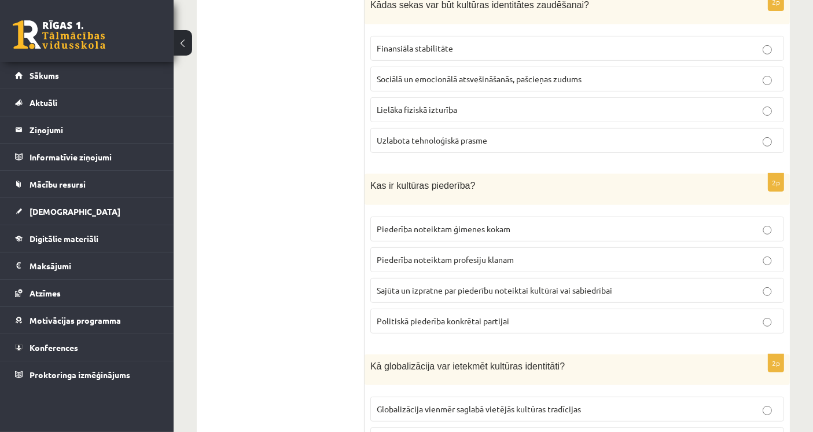
scroll to position [450, 0]
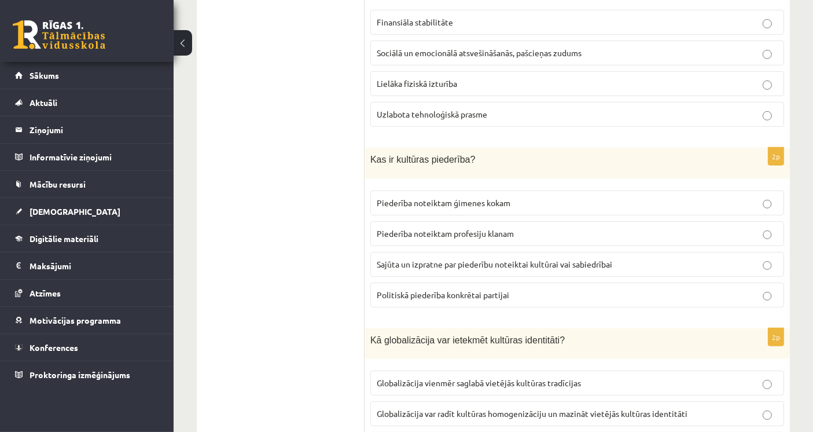
click at [412, 259] on span "Sajūta un izpratne par piederību noteiktai kultūrai vai sabiedrībai" at bounding box center [495, 264] width 236 height 10
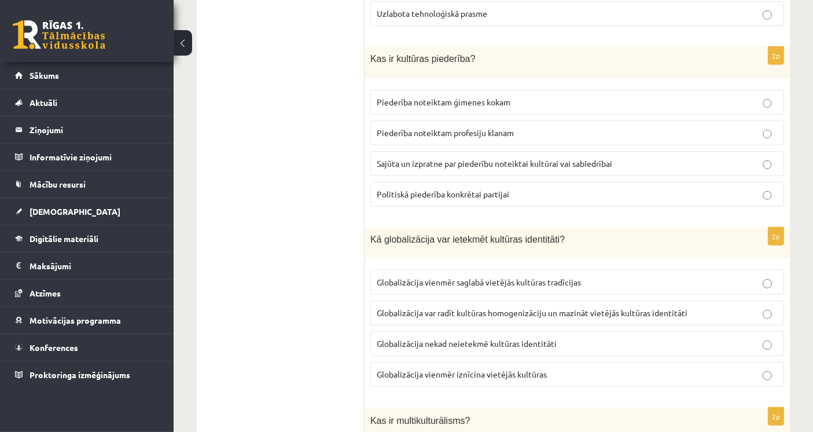
scroll to position [579, 0]
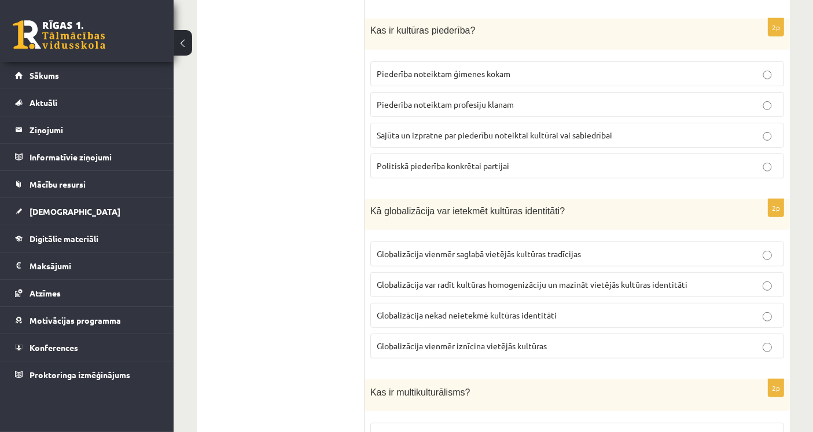
click at [414, 280] on span "Globalizācija var radīt kultūras homogenizāciju un mazināt vietējās kultūras id…" at bounding box center [532, 284] width 311 height 10
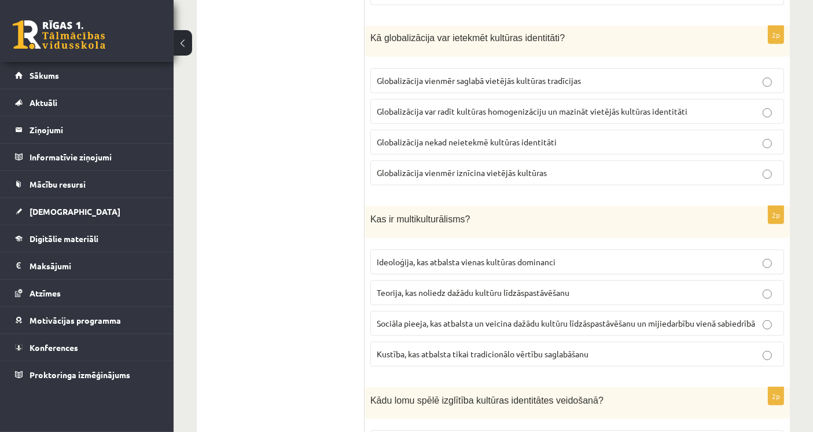
scroll to position [771, 0]
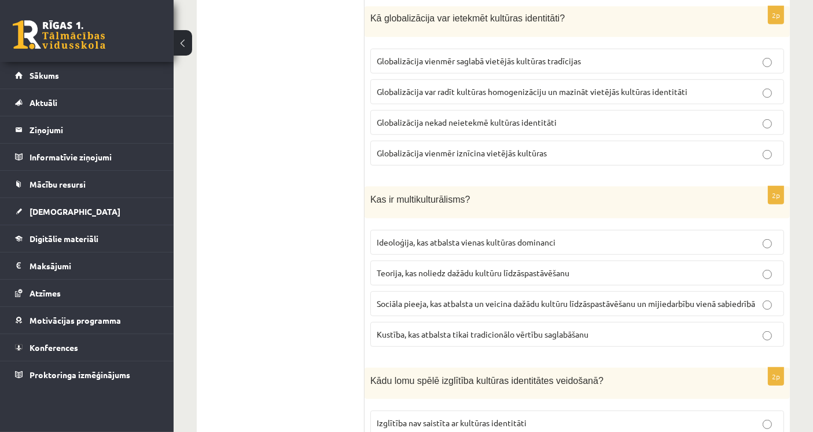
click at [401, 298] on span "Sociāla pieeja, kas atbalsta un veicina dažādu kultūru līdzāspastāvēšanu un mij…" at bounding box center [566, 303] width 378 height 10
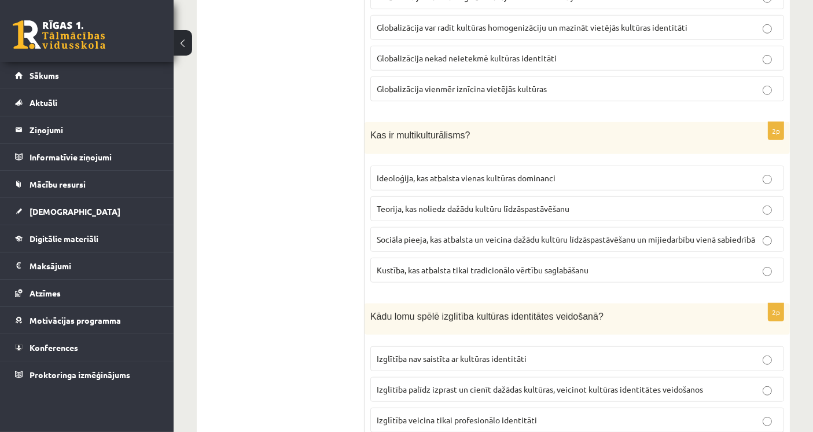
scroll to position [900, 0]
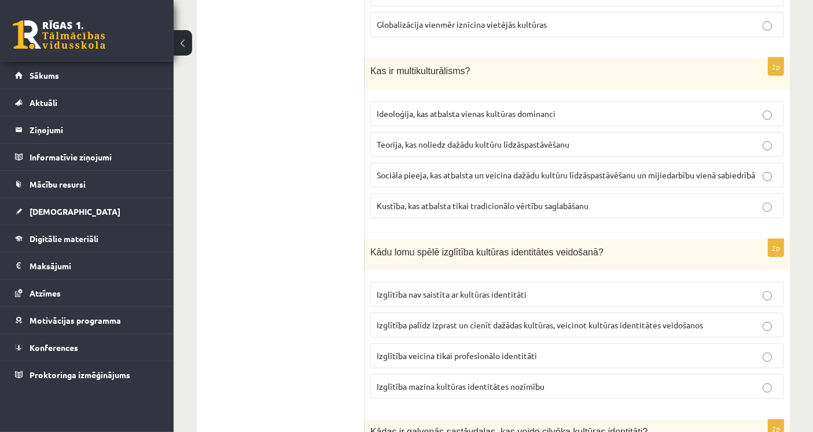
click at [446, 319] on span "Izglītība palīdz izprast un cienīt dažādas kultūras, veicinot kultūras identitā…" at bounding box center [540, 324] width 326 height 10
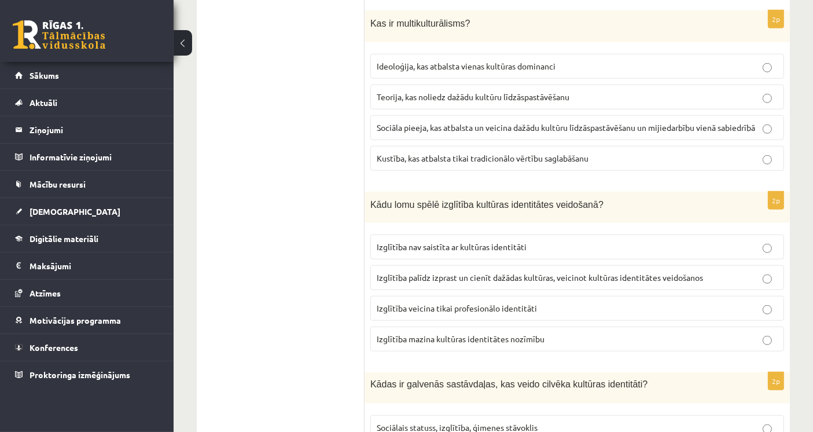
scroll to position [964, 0]
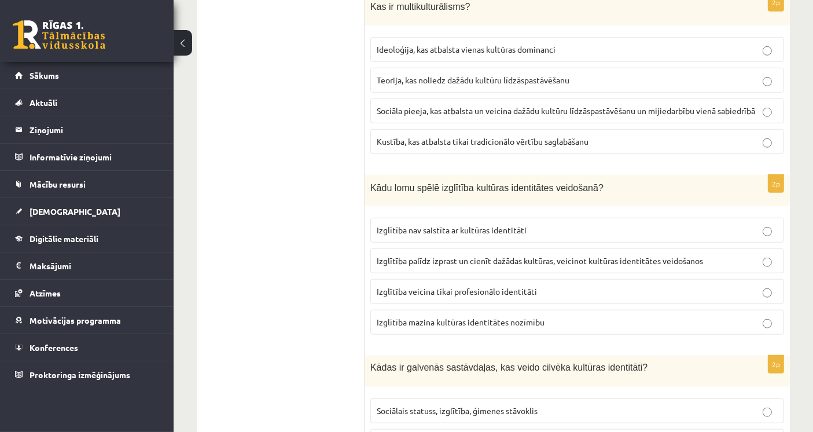
click at [308, 304] on ul "1. uzdevums 2. uzdevums 3. uzdevums 4. uzdevums 5. uzdevums" at bounding box center [286, 175] width 156 height 1829
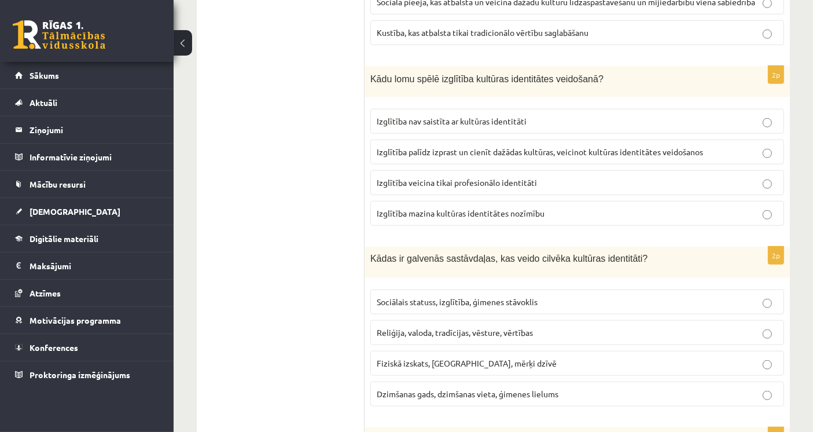
scroll to position [1092, 0]
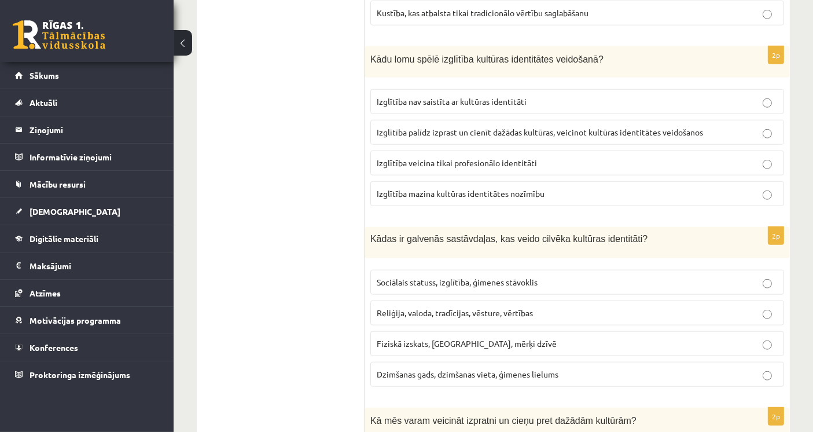
click at [396, 307] on span "Reliģija, valoda, tradīcijas, vēsture, vērtības" at bounding box center [455, 312] width 156 height 10
click at [319, 319] on ul "1. uzdevums 2. uzdevums 3. uzdevums 4. uzdevums 5. uzdevums" at bounding box center [286, 47] width 156 height 1829
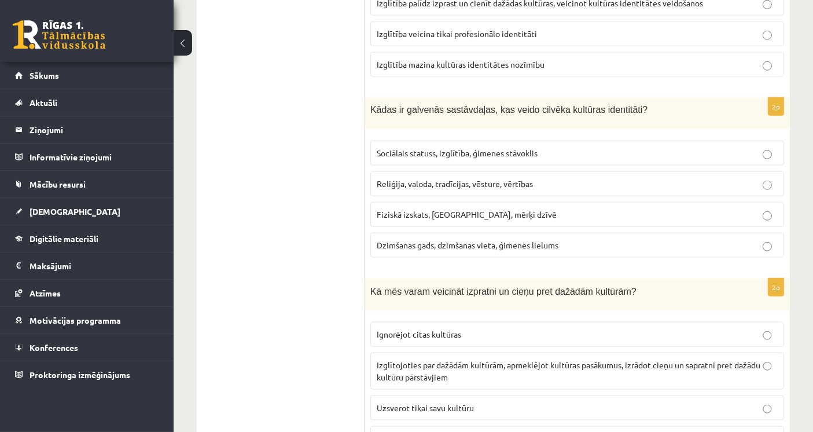
scroll to position [1286, 0]
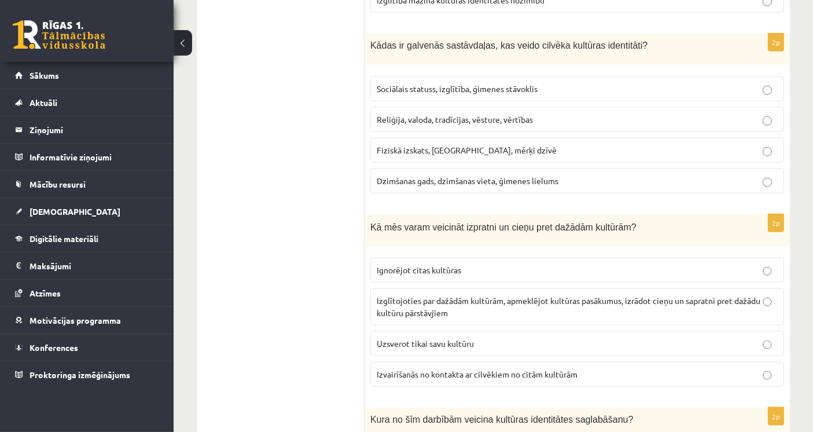
click at [418, 295] on span "Izglītojoties par dažādām kultūrām, apmeklējot kultūras pasākumus, izrādot cieņ…" at bounding box center [569, 306] width 384 height 23
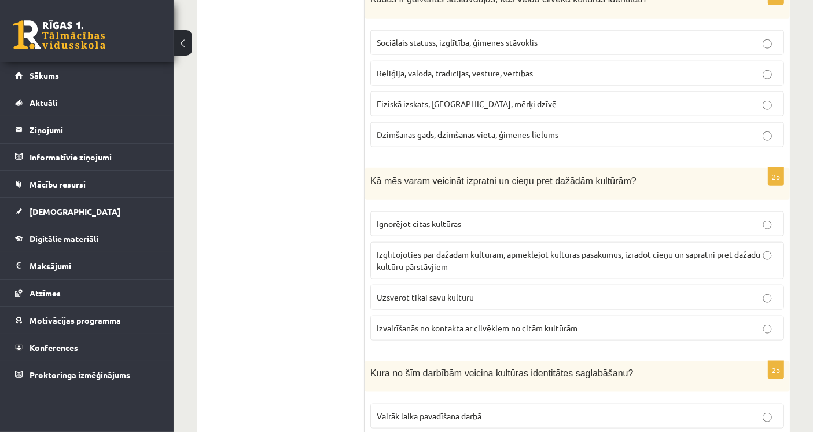
scroll to position [1350, 0]
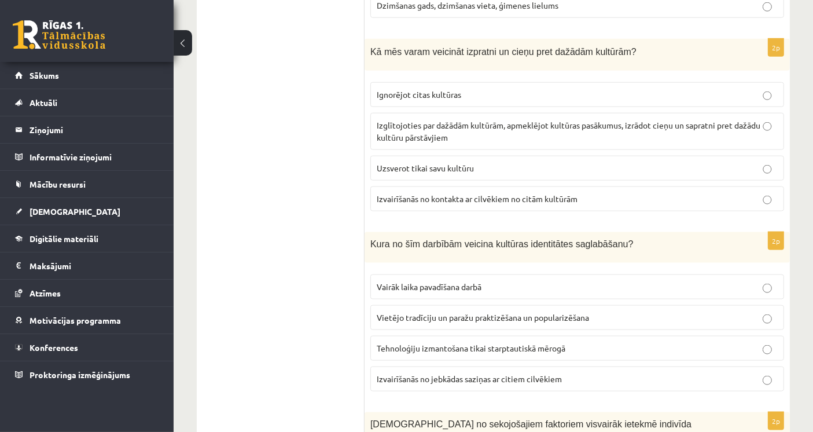
scroll to position [1478, 0]
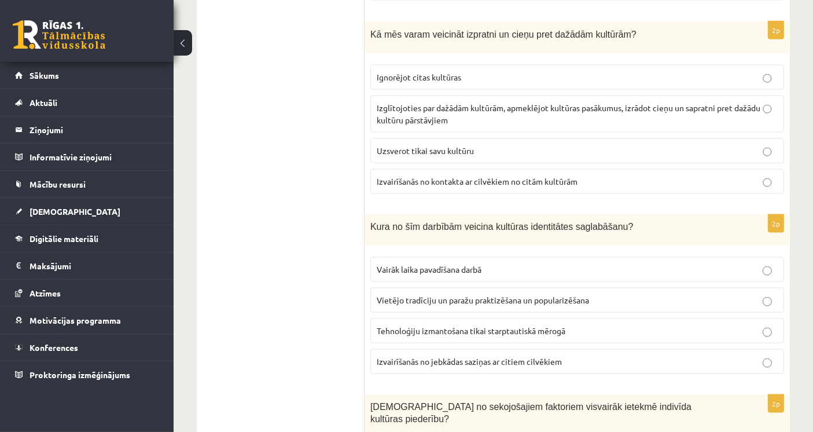
click at [407, 295] on span "Vietējo tradīciju un paražu praktizēšana un popularizēšana" at bounding box center [483, 300] width 212 height 10
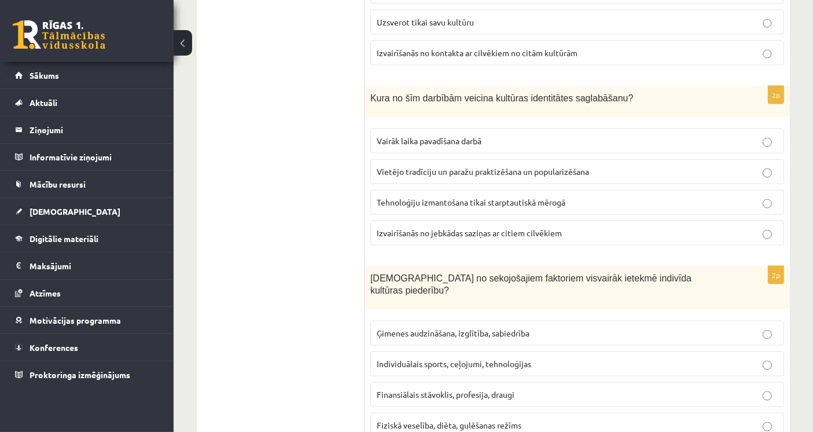
scroll to position [1632, 0]
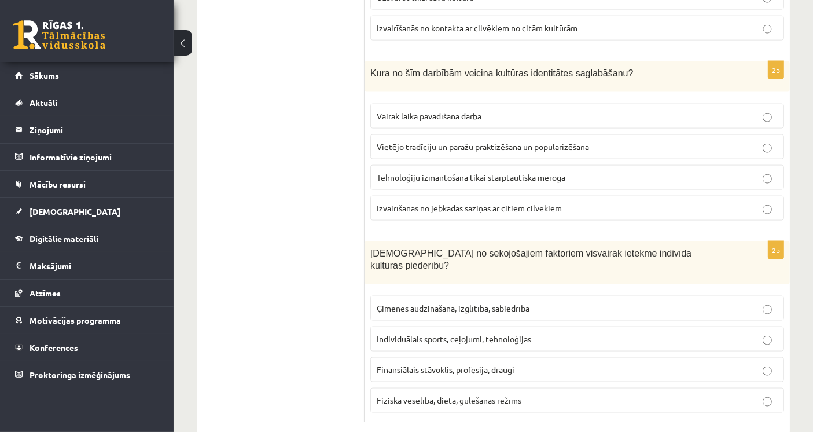
click at [404, 303] on span "Ģimenes audzināšana, izglītība, sabiedrība" at bounding box center [453, 308] width 153 height 10
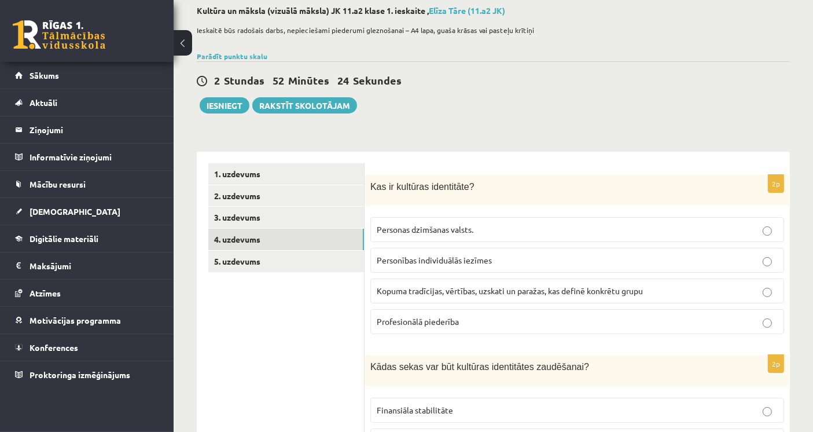
scroll to position [0, 0]
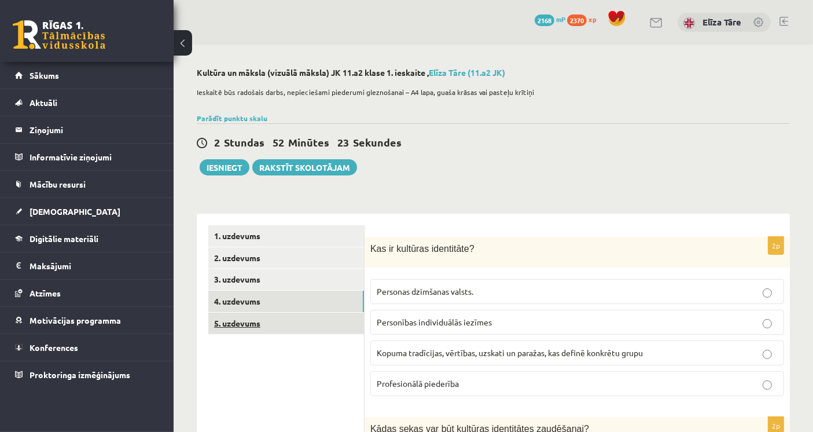
click at [286, 318] on link "5. uzdevums" at bounding box center [286, 322] width 156 height 21
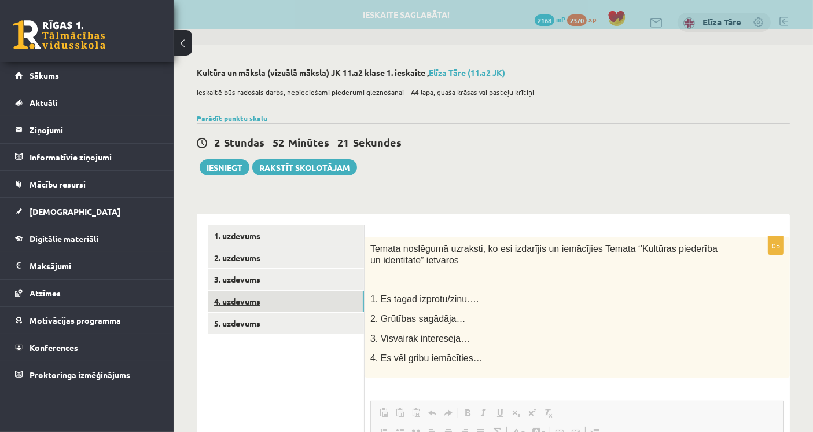
click at [282, 303] on link "4. uzdevums" at bounding box center [286, 300] width 156 height 21
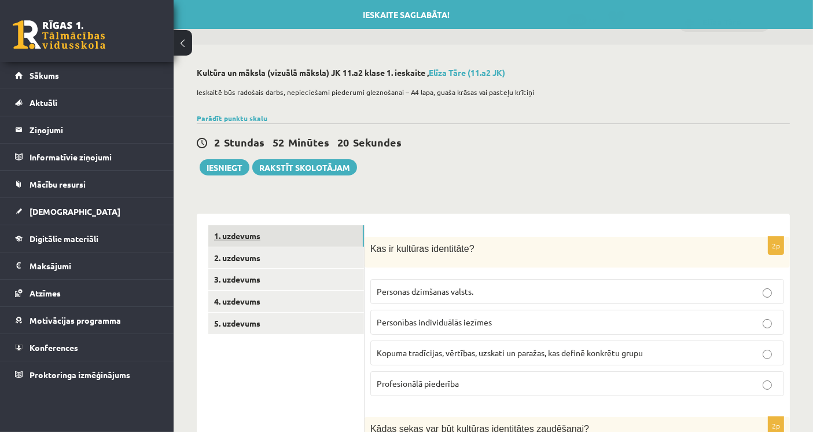
click at [299, 241] on link "1. uzdevums" at bounding box center [286, 235] width 156 height 21
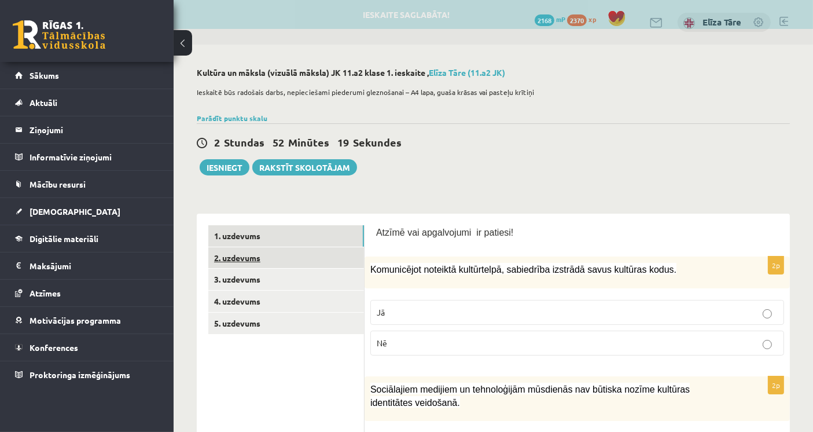
click at [295, 259] on link "2. uzdevums" at bounding box center [286, 257] width 156 height 21
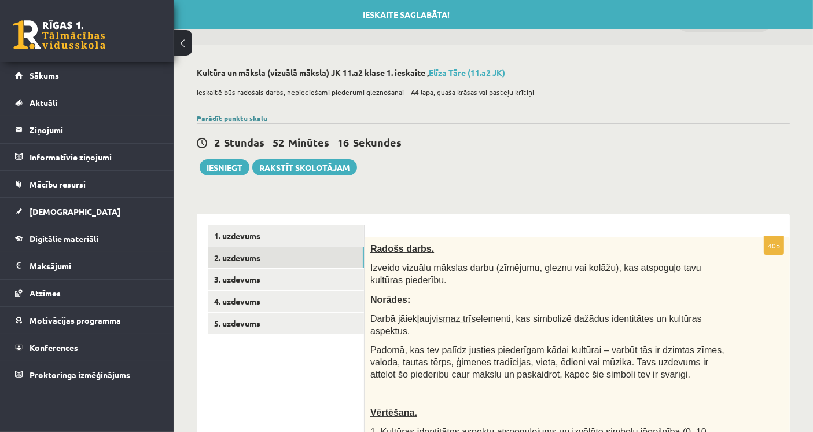
click at [238, 118] on link "Parādīt punktu skalu" at bounding box center [232, 117] width 71 height 9
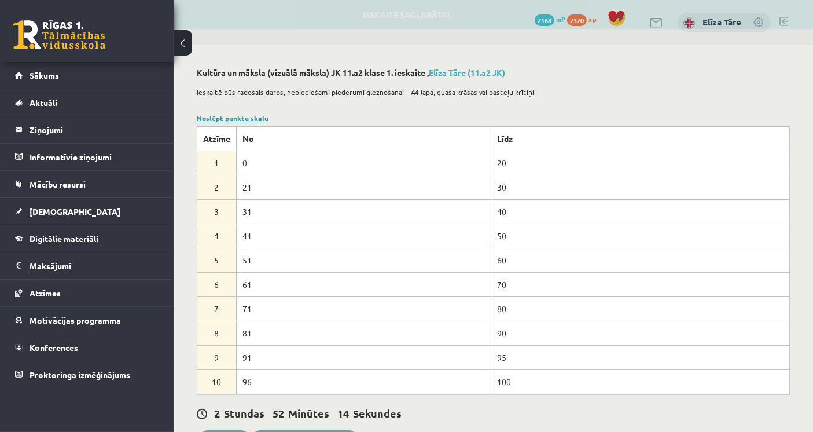
click at [238, 118] on link "Noslēpt punktu skalu" at bounding box center [233, 117] width 72 height 9
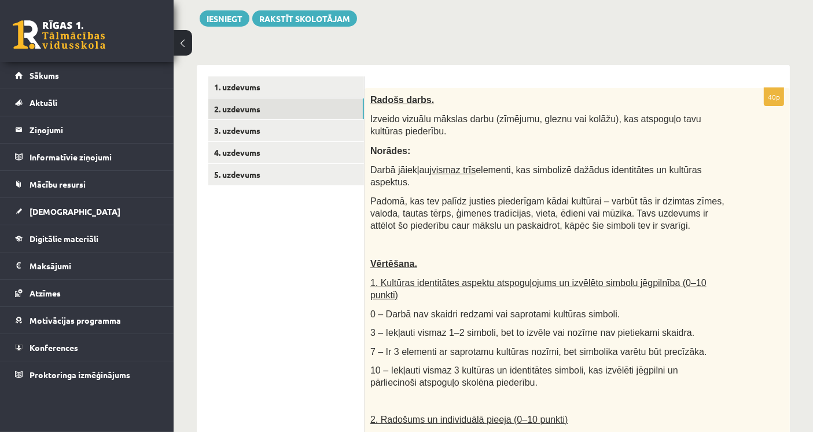
scroll to position [147, 0]
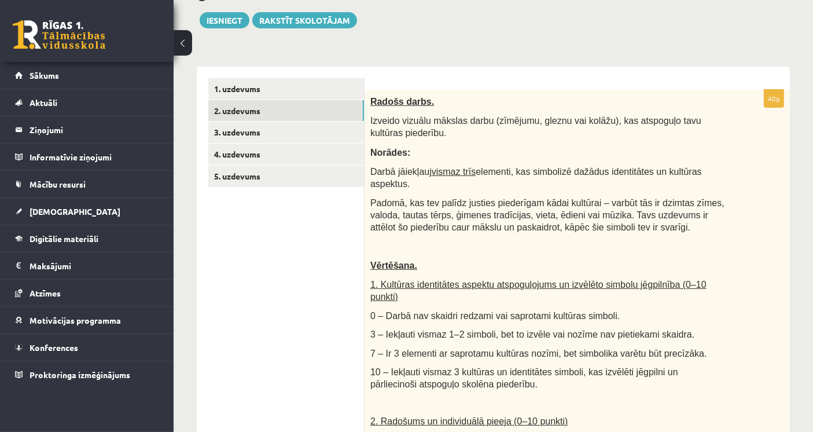
click at [552, 157] on p "Norādes:" at bounding box center [548, 152] width 356 height 12
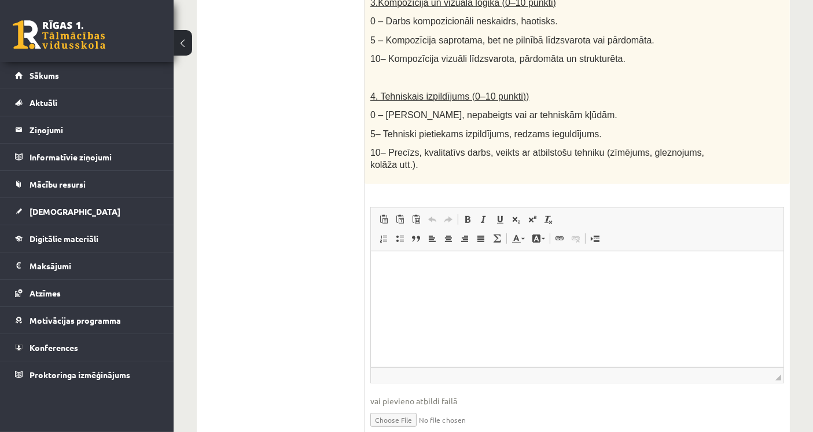
scroll to position [672, 0]
click at [400, 406] on input "file" at bounding box center [577, 418] width 414 height 24
type input "**********"
click at [417, 430] on link "Iesniegtā atbilde" at bounding box center [401, 436] width 62 height 12
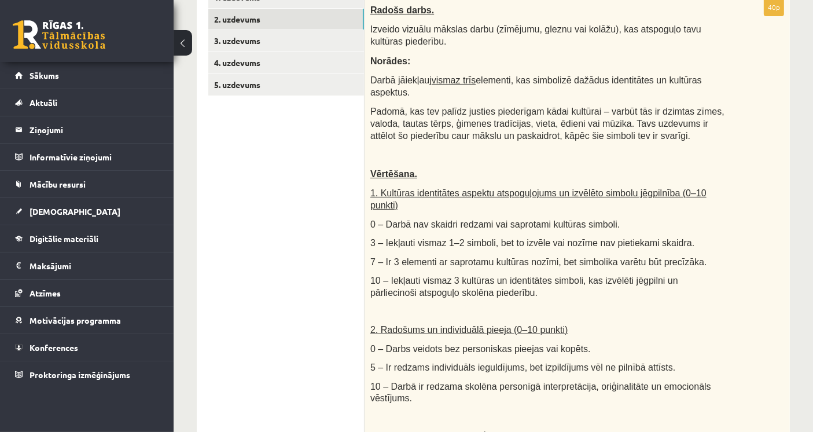
scroll to position [29, 0]
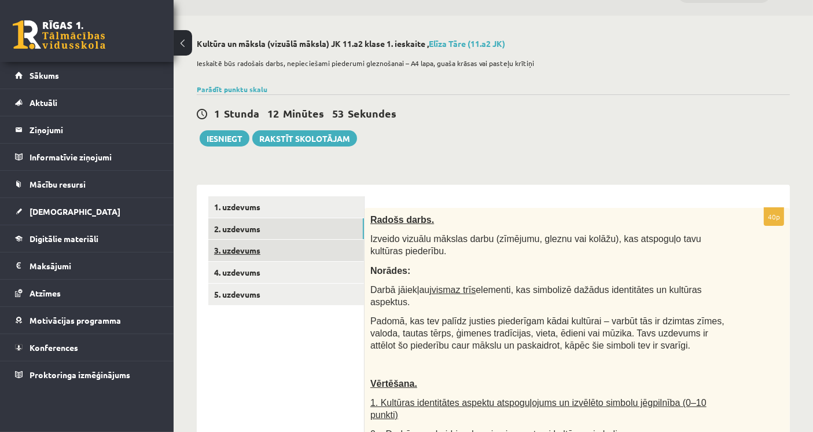
click at [289, 245] on link "3. uzdevums" at bounding box center [286, 250] width 156 height 21
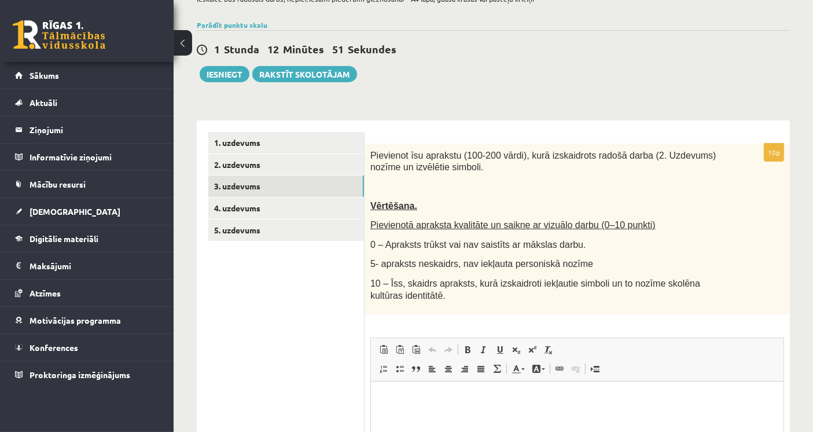
scroll to position [0, 0]
click at [514, 230] on div "Pievienot īsu aprakstu (100-200 vārdi), kurā izskaidrots radošā darba (2. Uzdev…" at bounding box center [577, 229] width 425 height 171
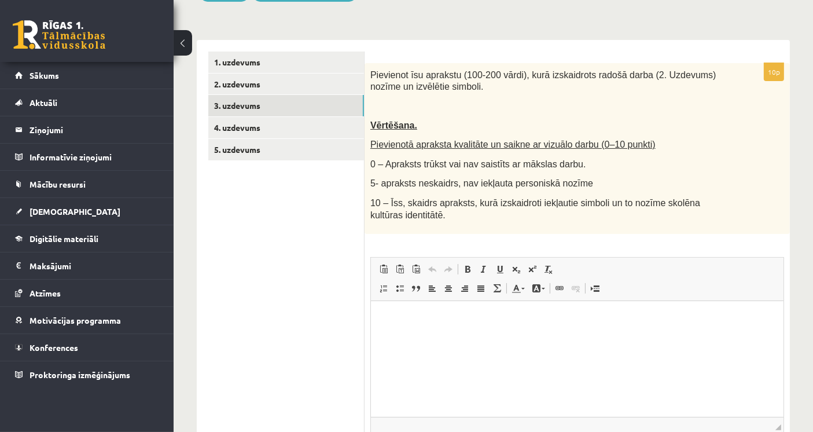
scroll to position [193, 0]
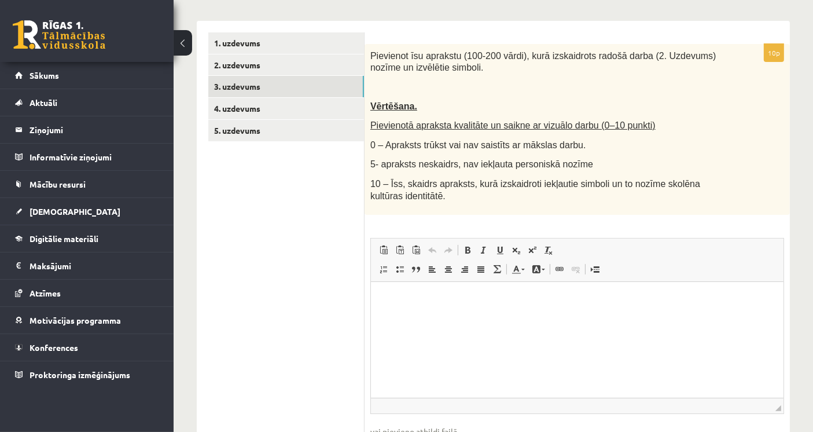
click at [473, 297] on p "Editor, wiswyg-editor-user-answer-47433777970140" at bounding box center [576, 299] width 389 height 12
paste body "Editor, wiswyg-editor-user-answer-47433777970140"
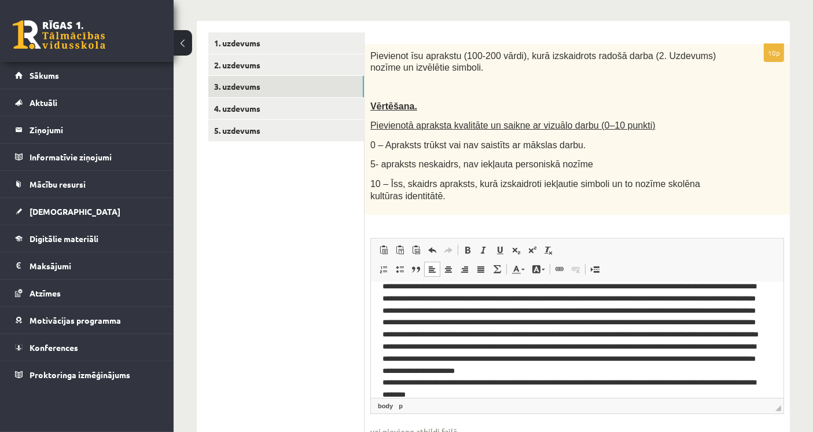
scroll to position [0, 0]
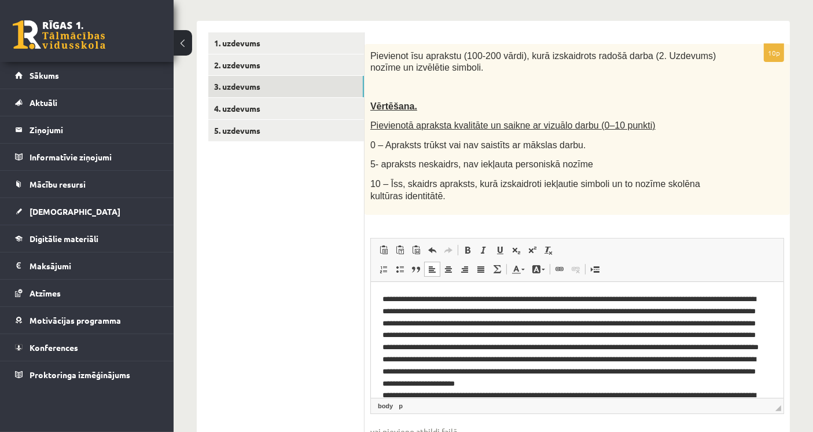
click at [303, 303] on ul "1. uzdevums 2. uzdevums 3. uzdevums 4. uzdevums 5. uzdevums" at bounding box center [286, 255] width 156 height 446
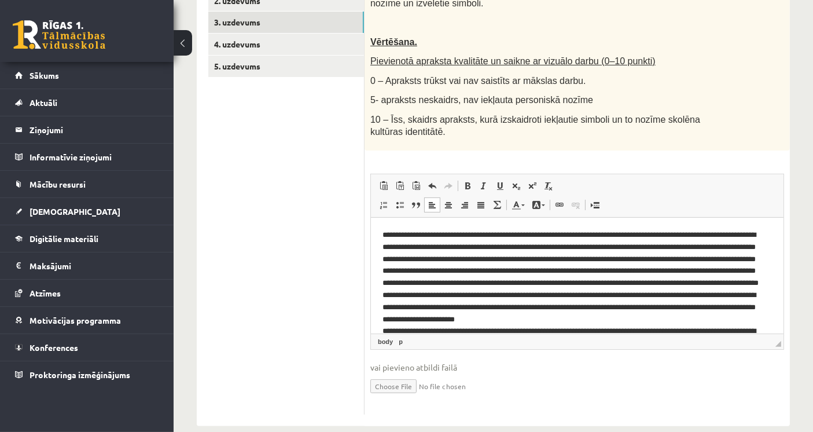
click at [486, 281] on p "**********" at bounding box center [572, 295] width 380 height 133
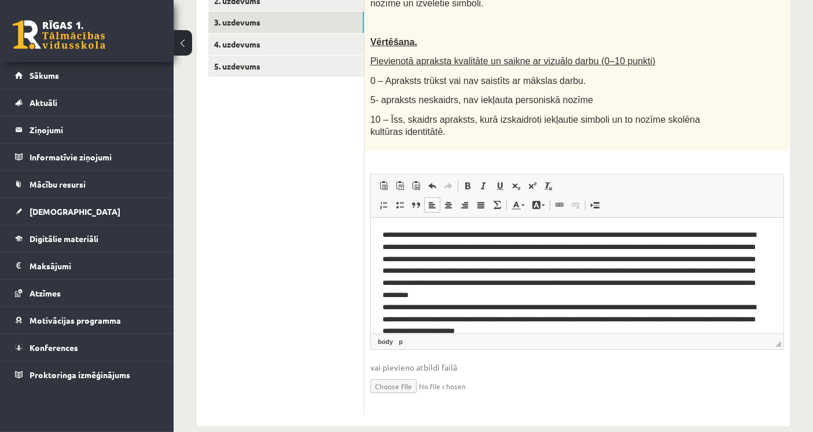
click at [321, 273] on ul "1. uzdevums 2. uzdevums 3. uzdevums 4. uzdevums 5. uzdevums" at bounding box center [286, 191] width 156 height 446
click at [557, 290] on p "**********" at bounding box center [572, 295] width 380 height 133
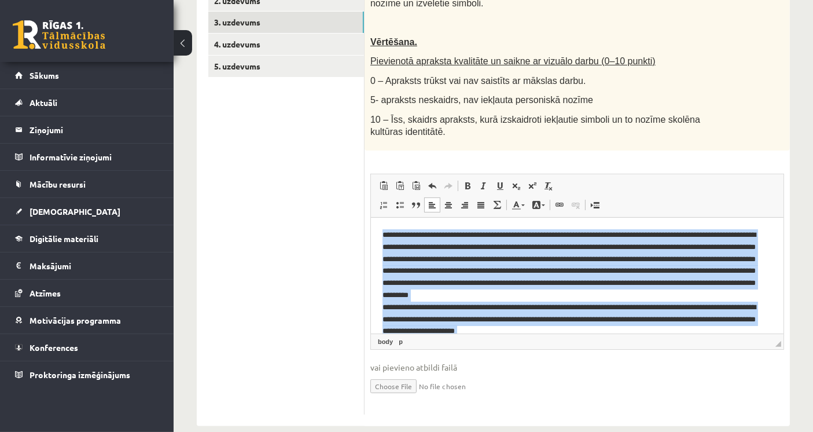
copy p "**********"
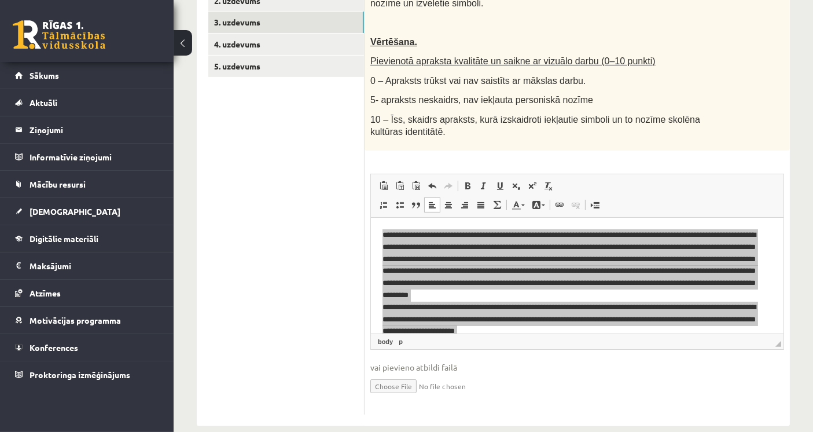
click at [279, 254] on ul "1. uzdevums 2. uzdevums 3. uzdevums 4. uzdevums 5. uzdevums" at bounding box center [286, 191] width 156 height 446
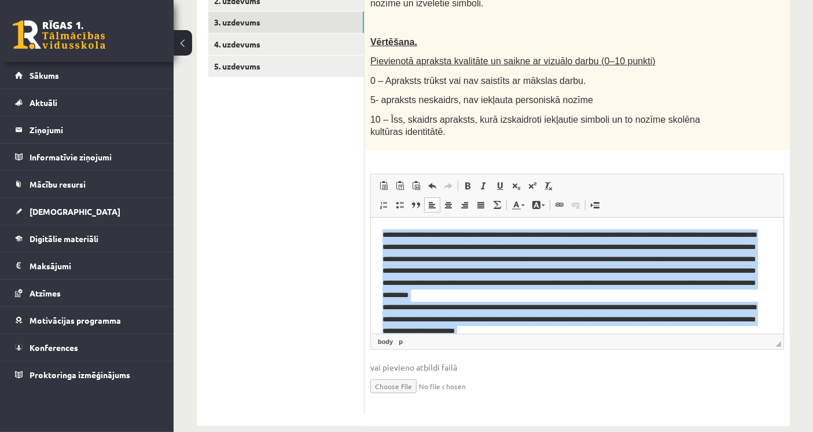
click at [480, 266] on p "**********" at bounding box center [572, 295] width 380 height 133
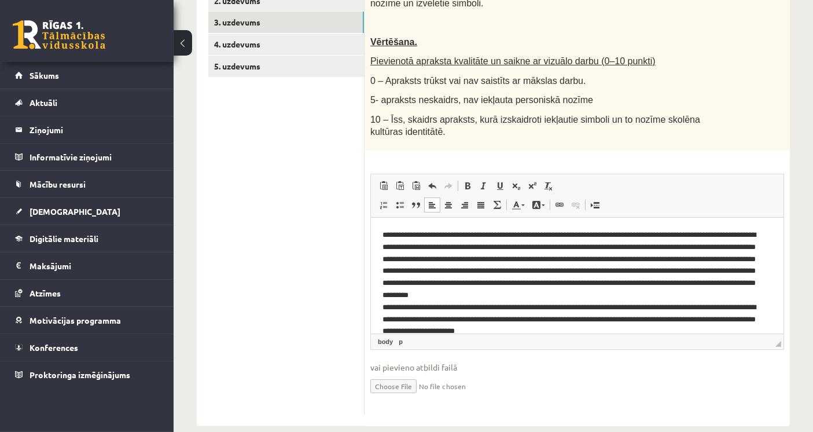
click at [281, 250] on ul "1. uzdevums 2. uzdevums 3. uzdevums 4. uzdevums 5. uzdevums" at bounding box center [286, 191] width 156 height 446
drag, startPoint x: 521, startPoint y: 259, endPoint x: 588, endPoint y: 256, distance: 67.8
click at [588, 256] on p "**********" at bounding box center [572, 295] width 380 height 133
click at [625, 255] on p "**********" at bounding box center [572, 295] width 380 height 133
click at [513, 274] on p "**********" at bounding box center [572, 295] width 380 height 133
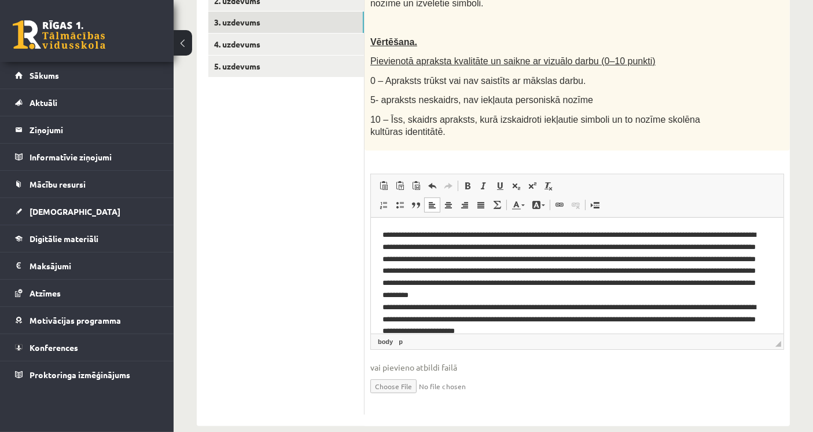
click at [306, 285] on ul "1. uzdevums 2. uzdevums 3. uzdevums 4. uzdevums 5. uzdevums" at bounding box center [286, 191] width 156 height 446
click at [742, 270] on p "**********" at bounding box center [572, 295] width 380 height 133
click at [461, 284] on p "**********" at bounding box center [572, 295] width 380 height 133
click at [308, 279] on ul "1. uzdevums 2. uzdevums 3. uzdevums 4. uzdevums 5. uzdevums" at bounding box center [286, 191] width 156 height 446
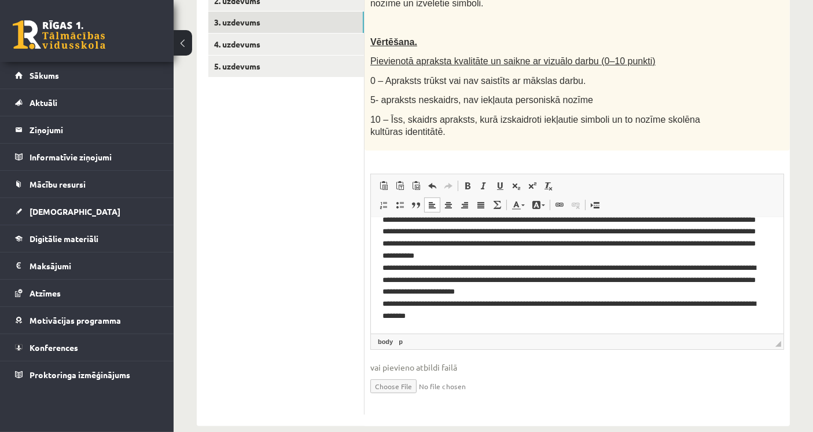
scroll to position [273, 0]
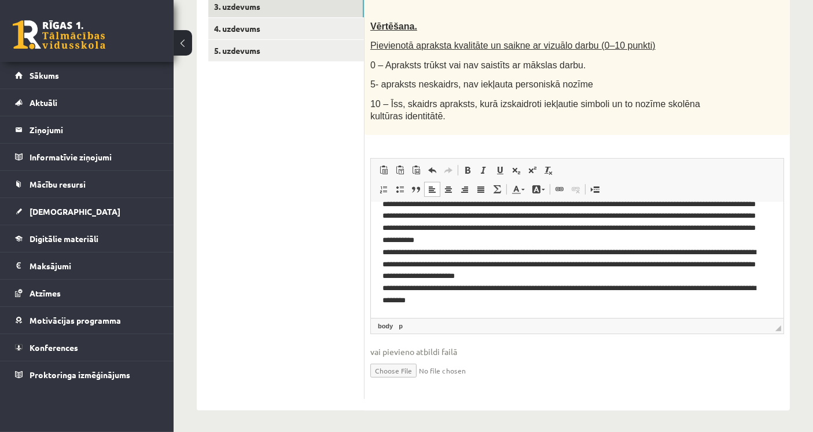
click at [458, 276] on p "**********" at bounding box center [572, 240] width 380 height 133
click at [362, 273] on ul "1. uzdevums 2. uzdevums 3. uzdevums 4. uzdevums 5. uzdevums" at bounding box center [286, 176] width 156 height 446
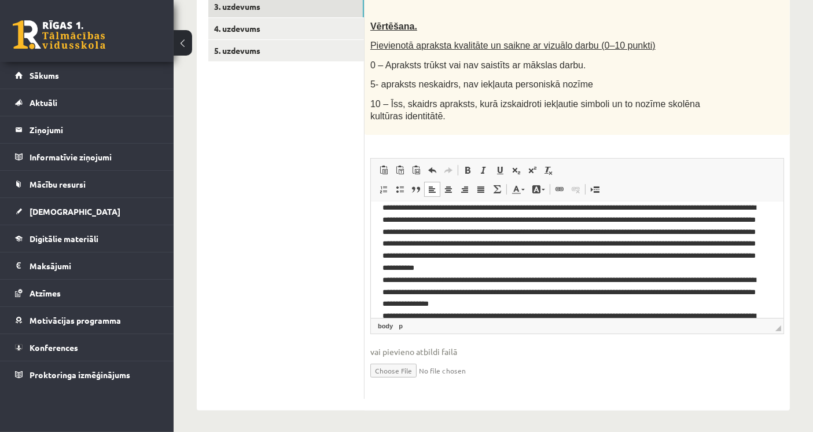
scroll to position [0, 0]
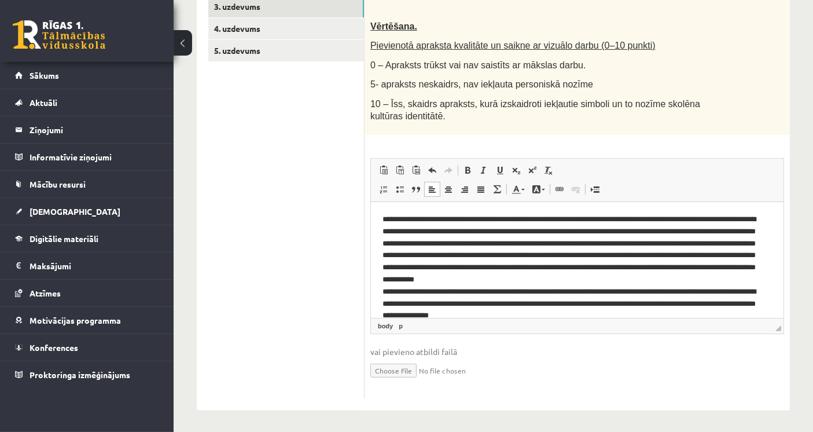
click at [661, 253] on p "**********" at bounding box center [572, 280] width 380 height 133
click at [660, 242] on p "**********" at bounding box center [572, 280] width 380 height 133
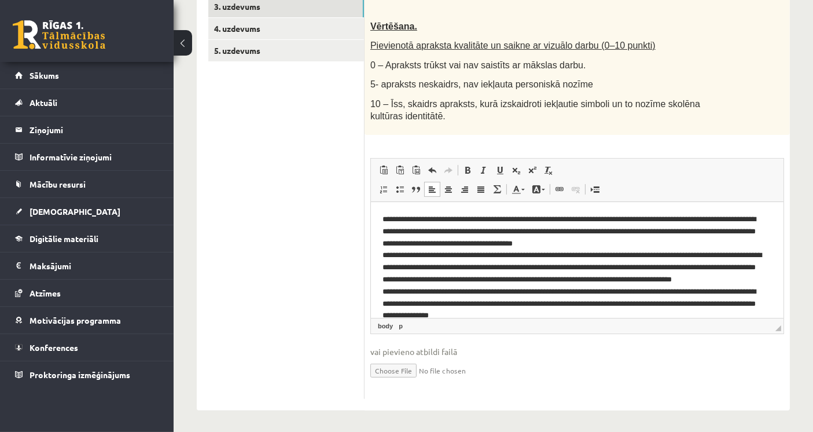
click at [380, 264] on html "**********" at bounding box center [576, 285] width 413 height 167
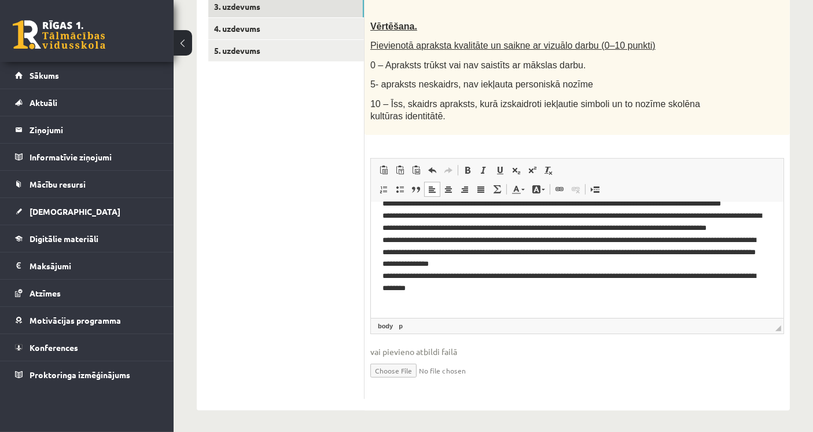
click at [326, 256] on ul "1. uzdevums 2. uzdevums 3. uzdevums 4. uzdevums 5. uzdevums" at bounding box center [286, 176] width 156 height 446
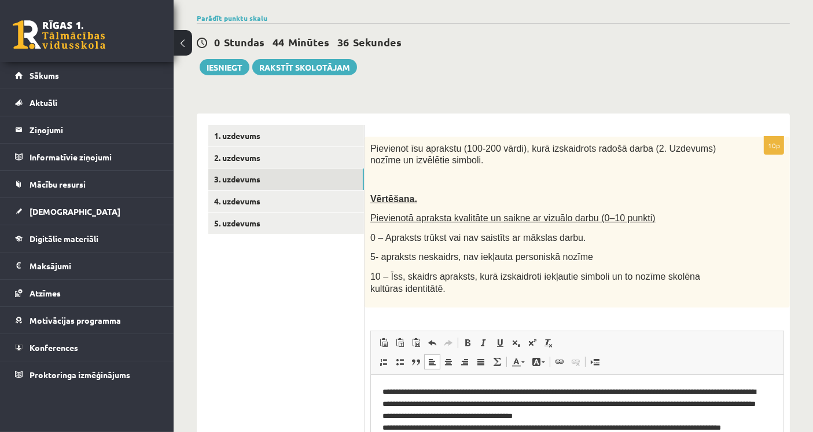
scroll to position [0, 0]
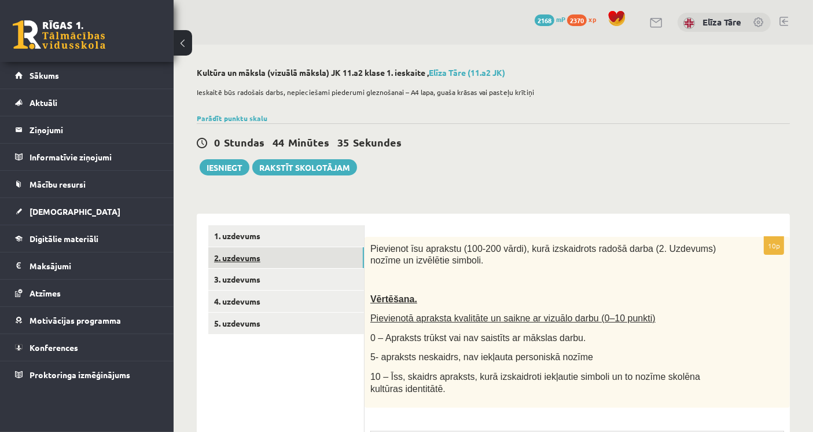
click at [340, 262] on link "2. uzdevums" at bounding box center [286, 257] width 156 height 21
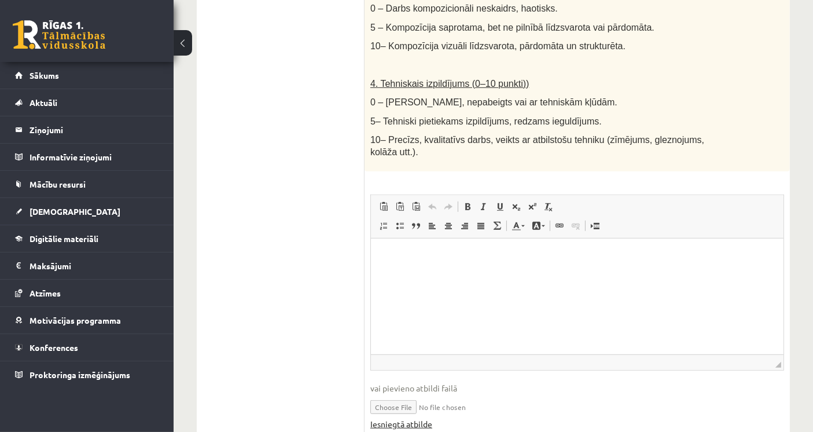
click at [405, 418] on link "Iesniegtā atbilde" at bounding box center [401, 424] width 62 height 12
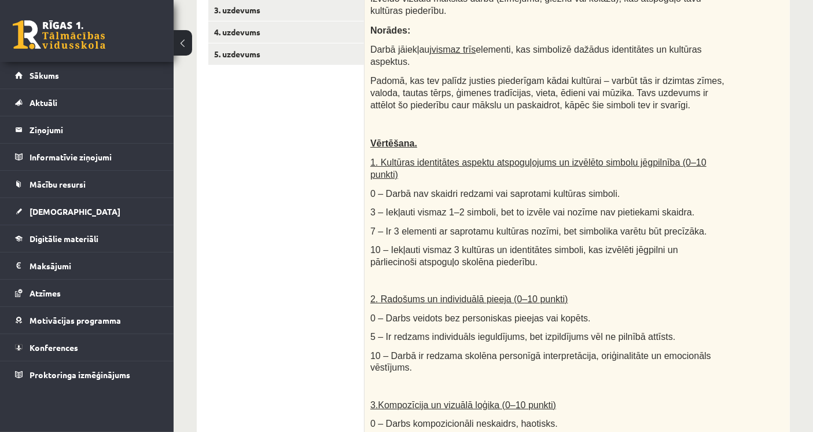
scroll to position [105, 0]
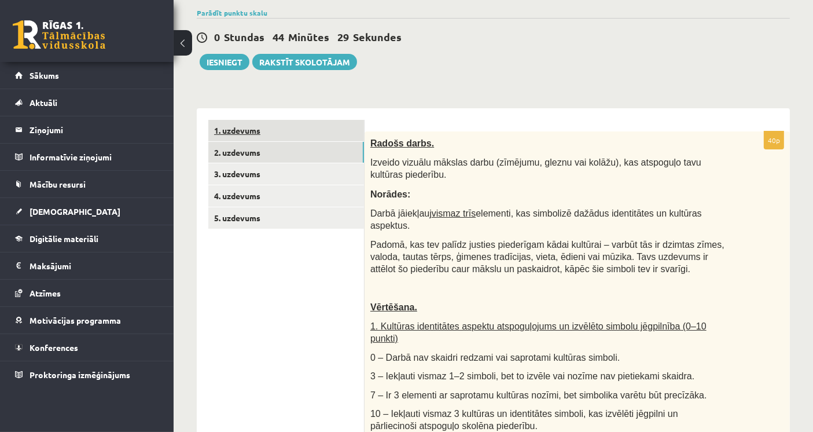
click at [292, 129] on link "1. uzdevums" at bounding box center [286, 130] width 156 height 21
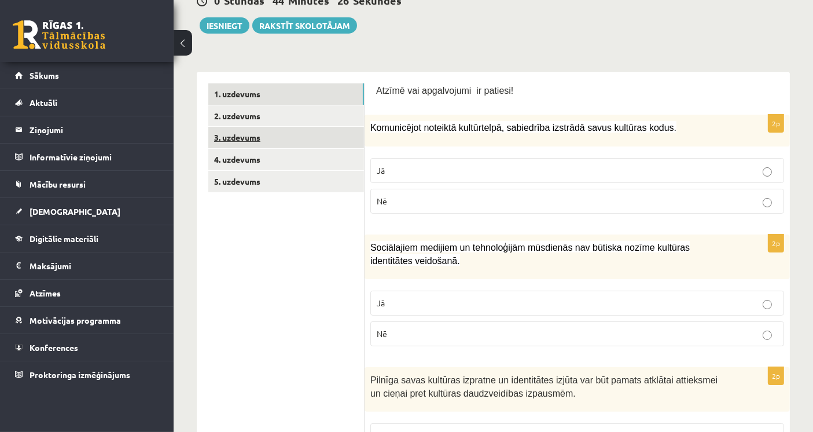
scroll to position [116, 0]
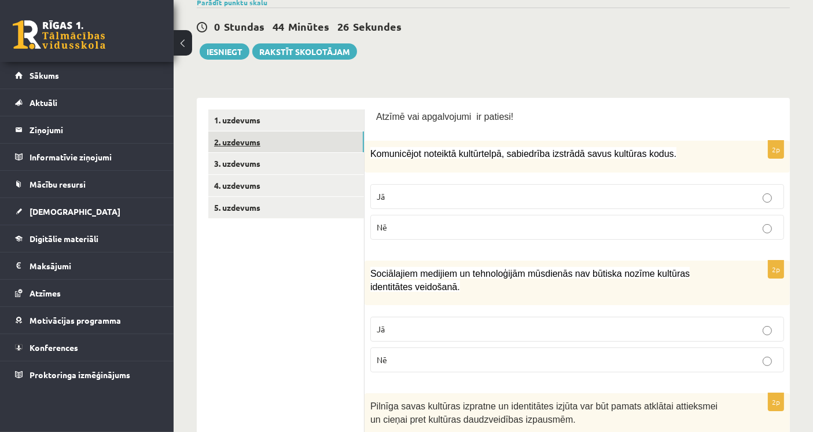
click at [297, 137] on link "2. uzdevums" at bounding box center [286, 141] width 156 height 21
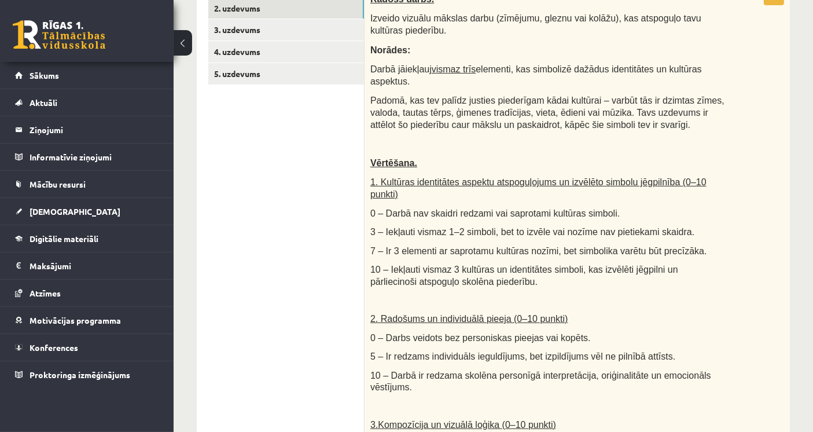
scroll to position [224, 0]
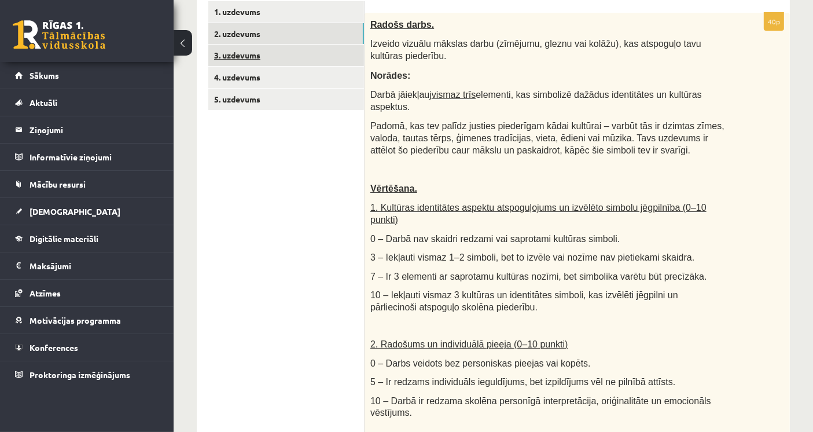
click at [284, 53] on link "3. uzdevums" at bounding box center [286, 55] width 156 height 21
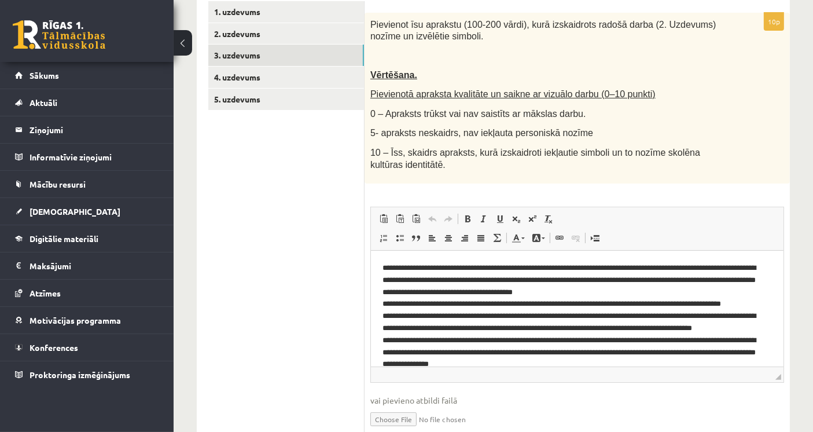
scroll to position [0, 0]
click at [291, 82] on link "4. uzdevums" at bounding box center [286, 77] width 156 height 21
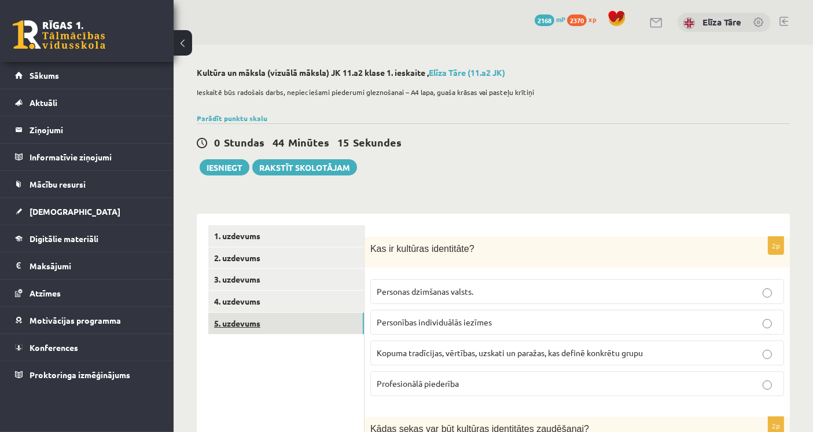
click at [347, 314] on link "5. uzdevums" at bounding box center [286, 322] width 156 height 21
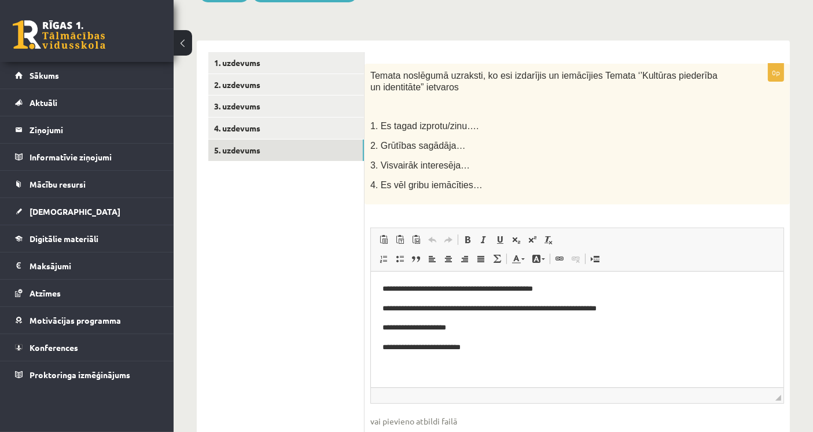
scroll to position [193, 0]
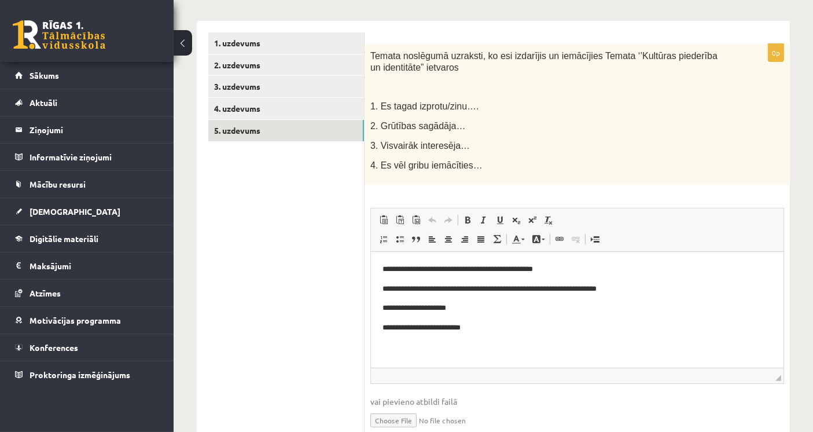
click at [461, 268] on p "**********" at bounding box center [577, 269] width 390 height 12
click at [555, 183] on div "Temata noslēgumā uzraksti, ko esi izdarījis un iemācījies Temata ‘’Kultūras pie…" at bounding box center [577, 114] width 425 height 141
click at [473, 268] on p "**********" at bounding box center [577, 269] width 390 height 12
click at [573, 187] on div "**********" at bounding box center [577, 246] width 425 height 404
drag, startPoint x: 521, startPoint y: 290, endPoint x: 616, endPoint y: 285, distance: 95.0
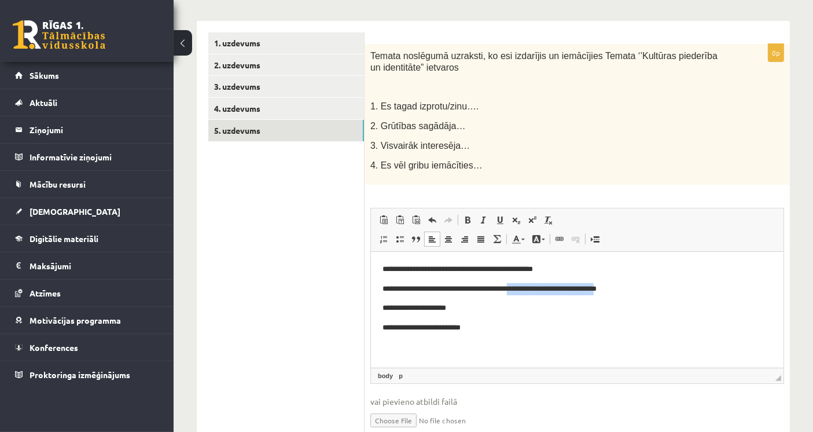
click at [616, 285] on p "**********" at bounding box center [577, 288] width 390 height 12
click at [580, 136] on div "Temata noslēgumā uzraksti, ko esi izdarījis un iemācījies Temata ‘’Kultūras pie…" at bounding box center [577, 114] width 425 height 141
click at [308, 108] on link "4. uzdevums" at bounding box center [286, 108] width 156 height 21
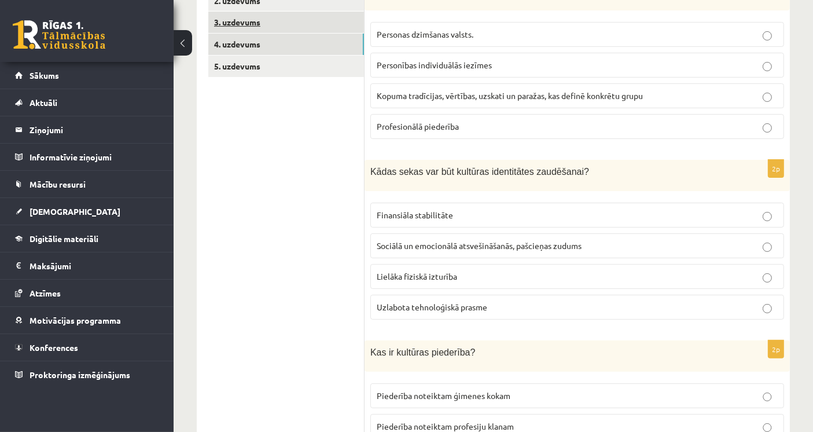
click at [280, 20] on link "3. uzdevums" at bounding box center [286, 22] width 156 height 21
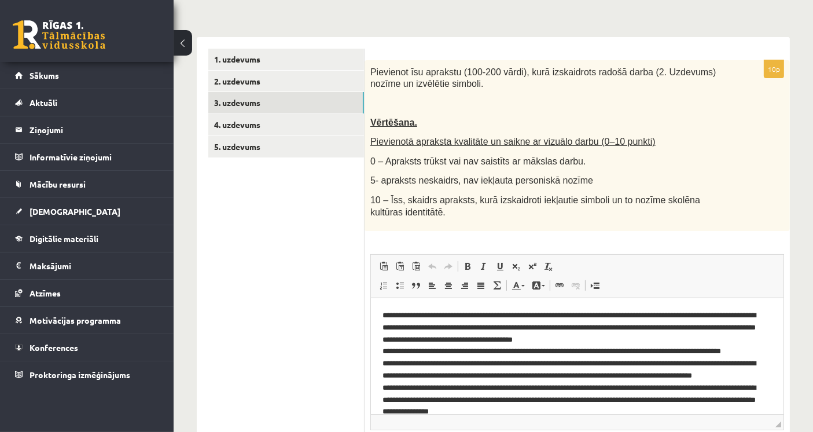
scroll to position [16, 0]
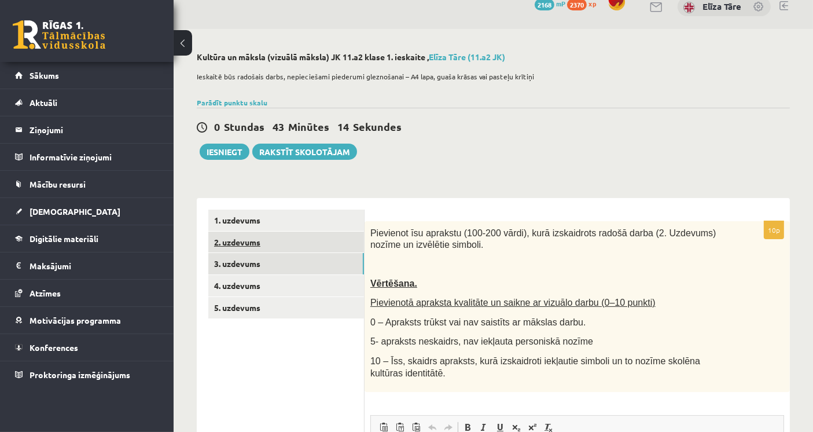
click at [343, 249] on link "2. uzdevums" at bounding box center [286, 241] width 156 height 21
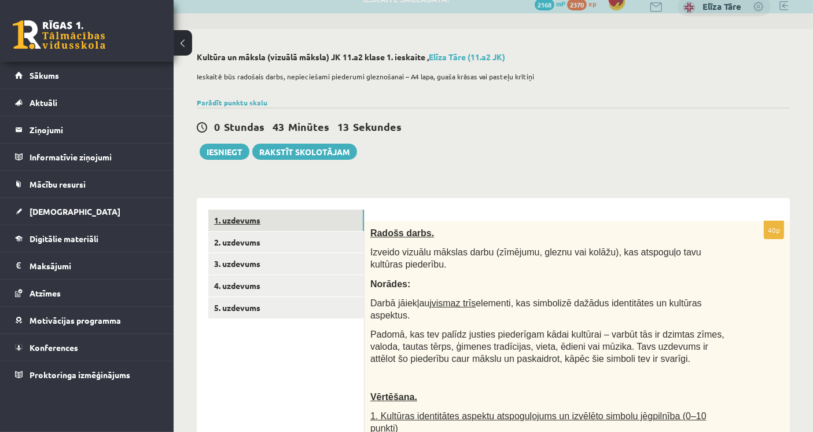
click at [349, 227] on link "1. uzdevums" at bounding box center [286, 219] width 156 height 21
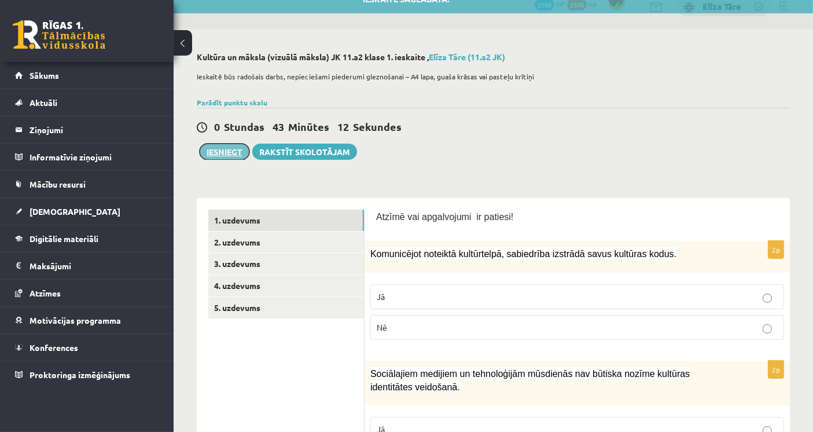
click at [232, 159] on button "Iesniegt" at bounding box center [225, 152] width 50 height 16
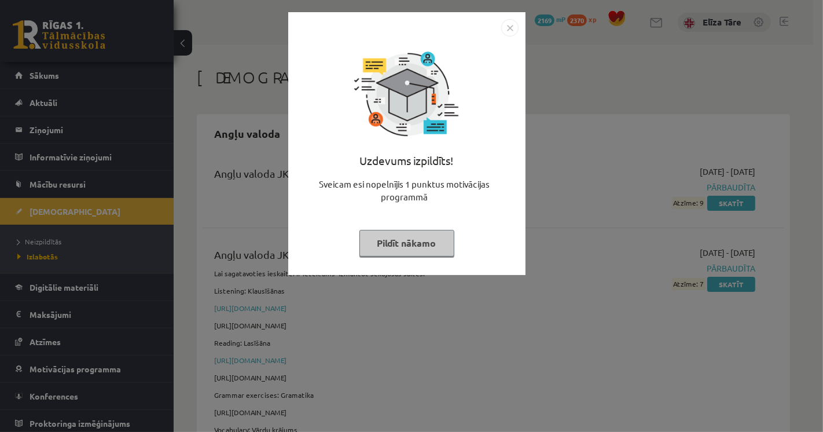
click at [386, 230] on button "Pildīt nākamo" at bounding box center [406, 243] width 95 height 27
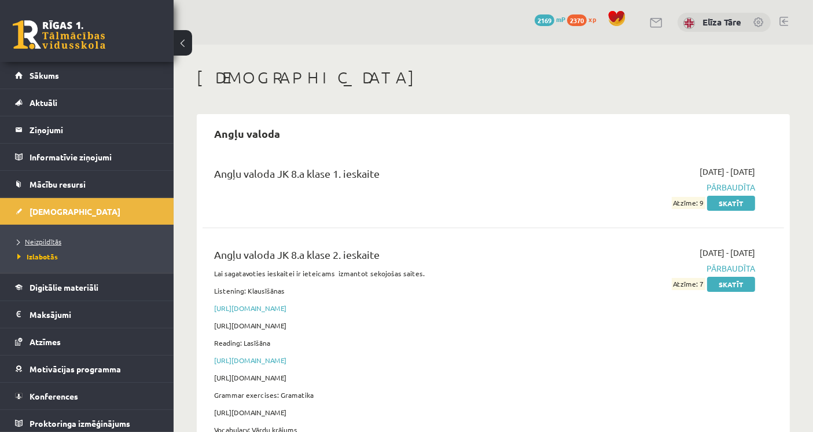
click at [41, 238] on span "Neizpildītās" at bounding box center [39, 241] width 44 height 9
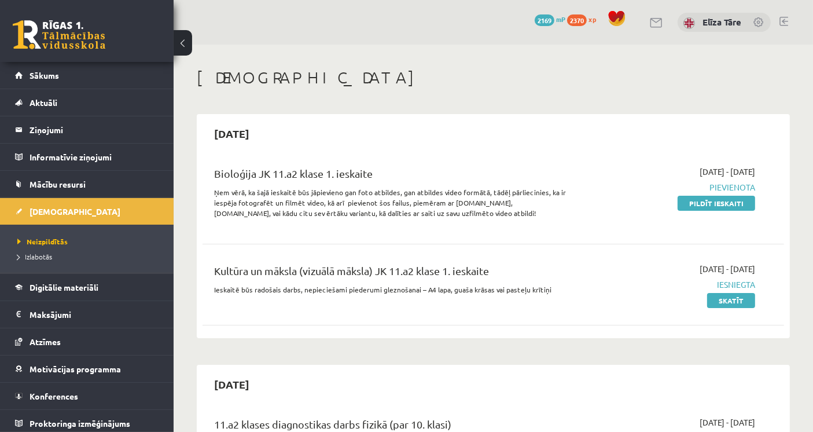
click at [49, 82] on link "Sākums" at bounding box center [87, 75] width 144 height 27
